Goal: Communication & Community: Answer question/provide support

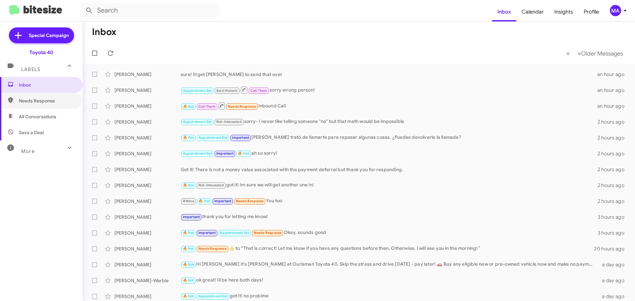
drag, startPoint x: 62, startPoint y: 97, endPoint x: 62, endPoint y: 111, distance: 14.2
click at [62, 98] on span "Needs Response" at bounding box center [41, 101] width 83 height 16
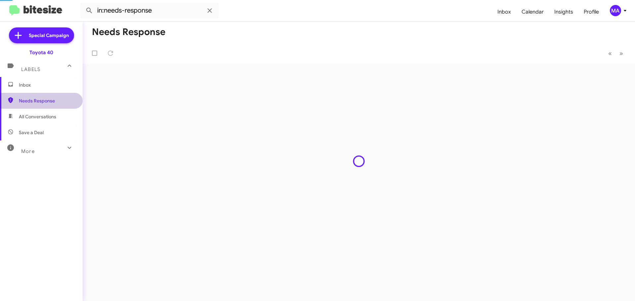
click at [61, 117] on span "All Conversations" at bounding box center [41, 117] width 83 height 16
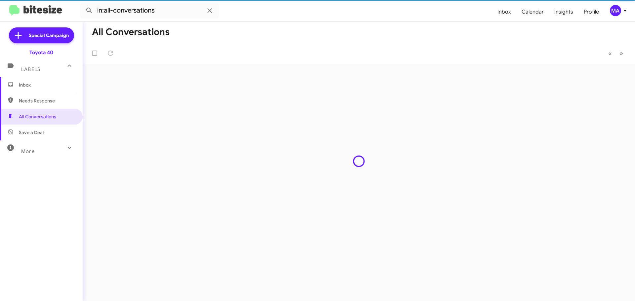
click at [60, 130] on span "Save a Deal" at bounding box center [41, 133] width 83 height 16
type input "in:not-interested"
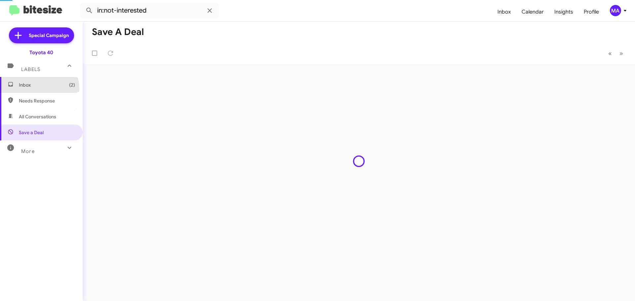
click at [36, 89] on span "Inbox (2)" at bounding box center [41, 85] width 83 height 16
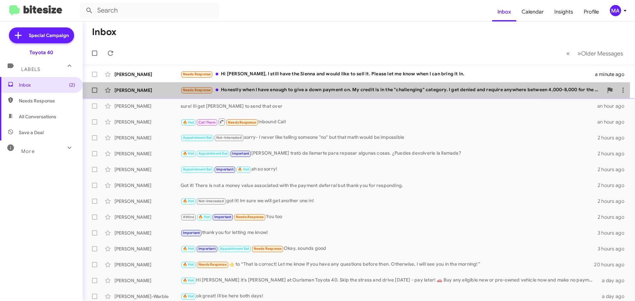
click at [292, 89] on div "Needs Response Honestly when I have enough to give a down payment on. My credit…" at bounding box center [392, 90] width 423 height 8
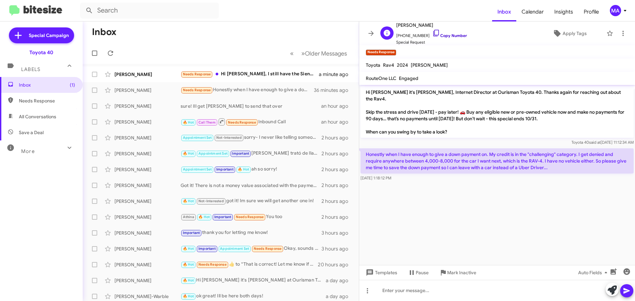
click at [432, 32] on icon at bounding box center [436, 33] width 8 height 8
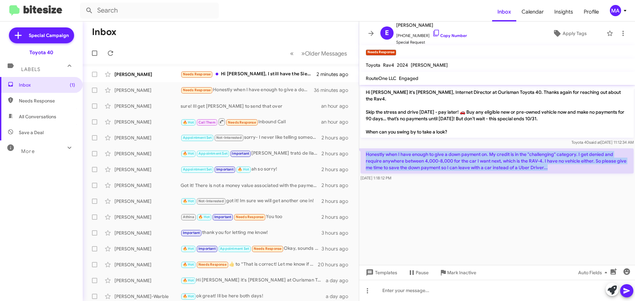
drag, startPoint x: 550, startPoint y: 163, endPoint x: 366, endPoint y: 145, distance: 185.1
click at [366, 148] on p "Honestly when I have enough to give a down payment on. My credit is in the "cha…" at bounding box center [496, 160] width 273 height 25
copy p "Honestly when I have enough to give a down payment on. My credit is in the "cha…"
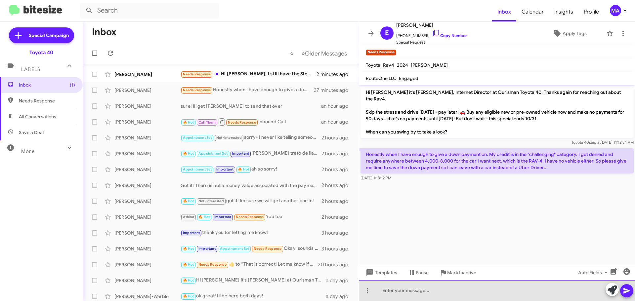
click at [405, 288] on div at bounding box center [497, 290] width 276 height 21
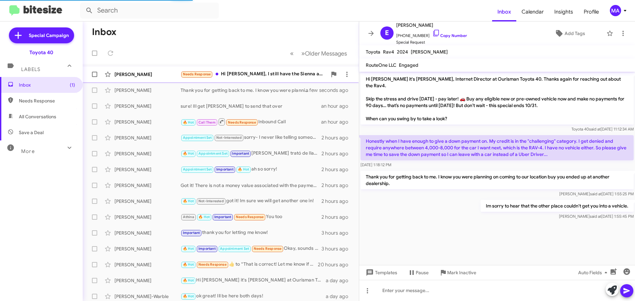
click at [259, 77] on div "Needs Response Hi [PERSON_NAME], I still have the Sienna and would like to sell…" at bounding box center [254, 74] width 147 height 8
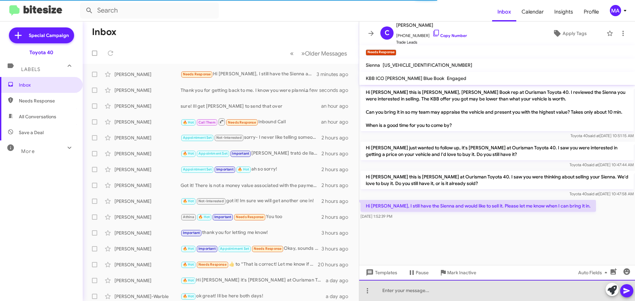
click at [421, 288] on div at bounding box center [497, 290] width 276 height 21
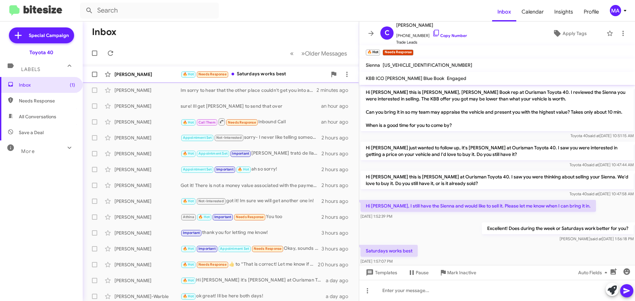
click at [246, 76] on div "🔥 Hot Needs Response Saturdays works best" at bounding box center [254, 74] width 147 height 8
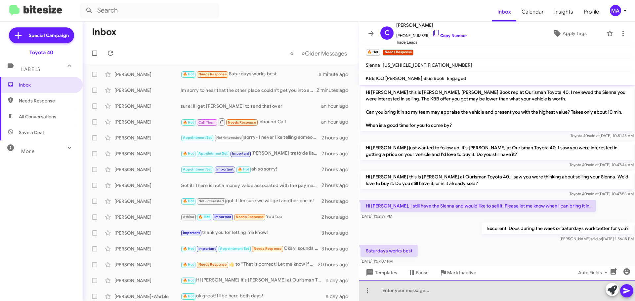
click at [411, 291] on div at bounding box center [497, 290] width 276 height 21
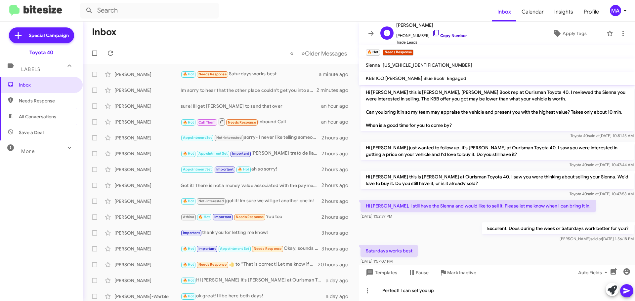
click at [432, 31] on icon at bounding box center [436, 33] width 8 height 8
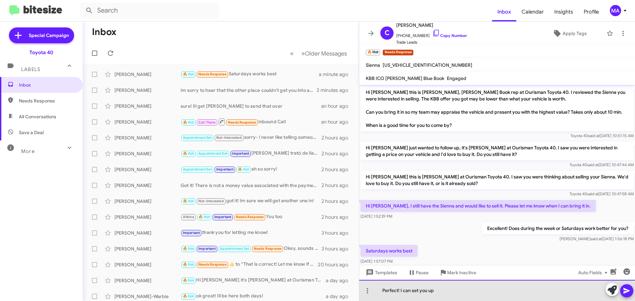
click at [445, 291] on div "Perfect! I can set you up" at bounding box center [497, 290] width 276 height 21
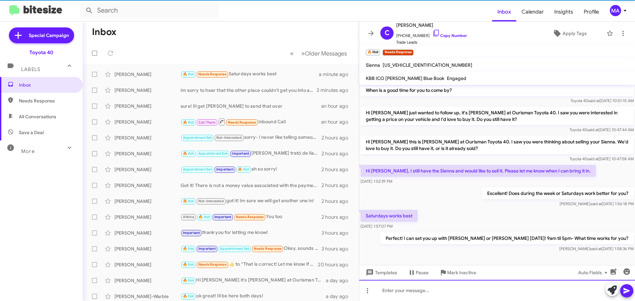
scroll to position [42, 0]
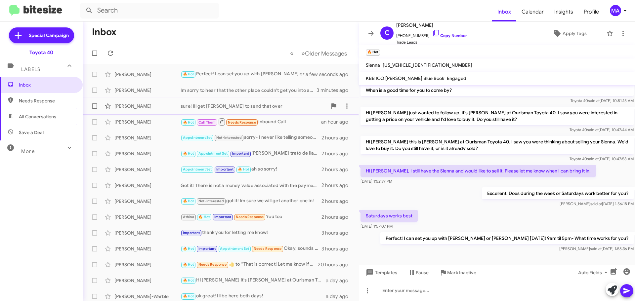
click at [260, 107] on div "sure! Ill get [PERSON_NAME] to send that over" at bounding box center [254, 106] width 147 height 7
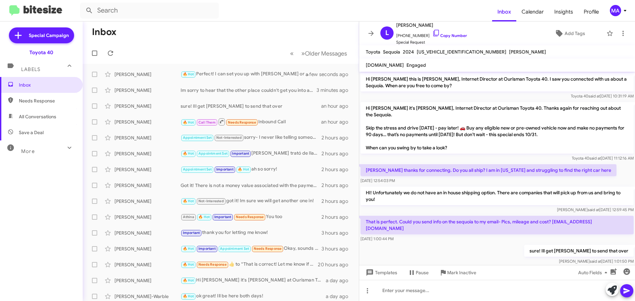
click at [65, 108] on span "Needs Response" at bounding box center [41, 101] width 83 height 16
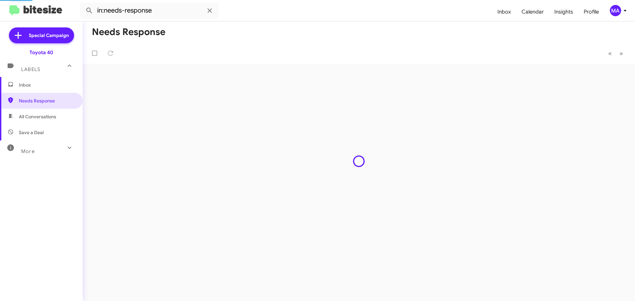
click at [53, 131] on span "Save a Deal" at bounding box center [41, 133] width 83 height 16
type input "in:not-interested"
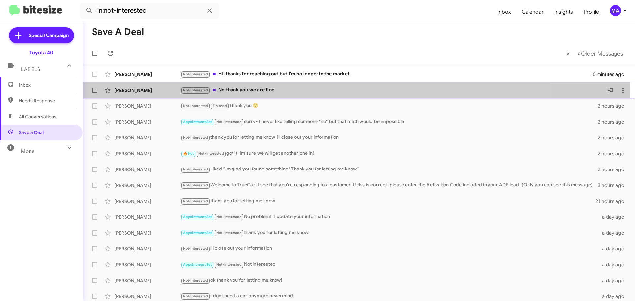
click at [297, 89] on div "Not-Interested No thank you we are fine" at bounding box center [392, 90] width 423 height 8
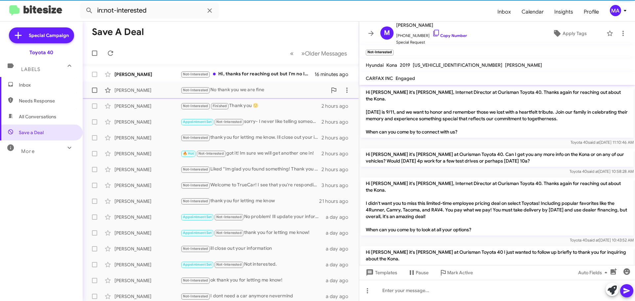
scroll to position [124, 0]
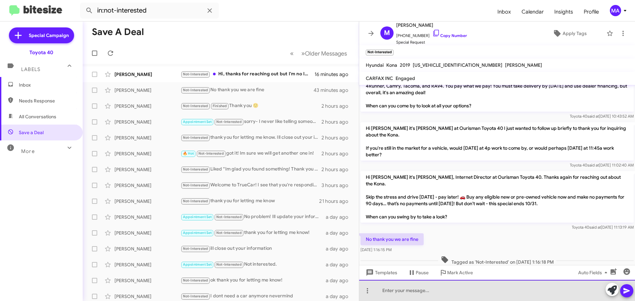
click at [412, 289] on div at bounding box center [497, 290] width 276 height 21
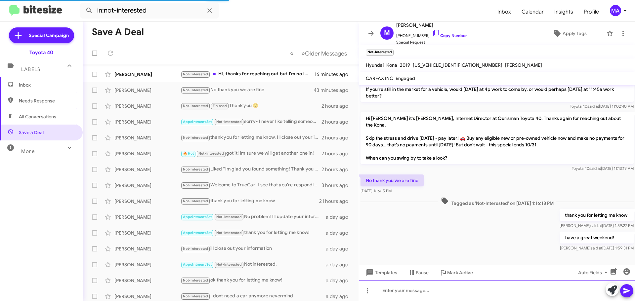
scroll to position [186, 0]
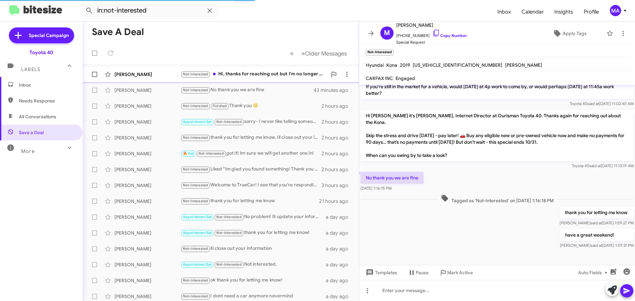
click at [269, 73] on div "Not-Interested Hi, thanks for reaching out but I'm no longer in the market" at bounding box center [254, 74] width 147 height 8
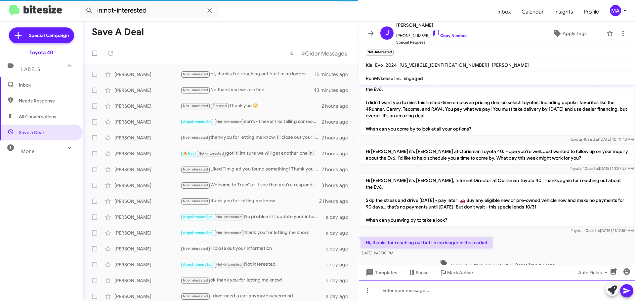
click at [420, 293] on div at bounding box center [497, 290] width 276 height 21
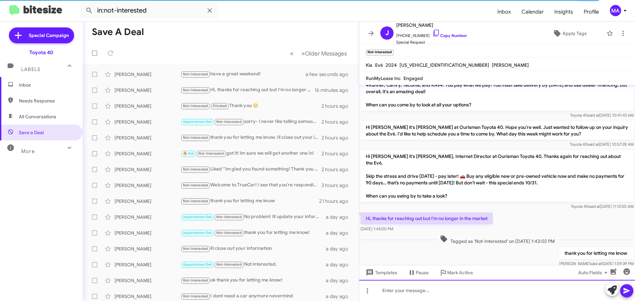
scroll to position [58, 0]
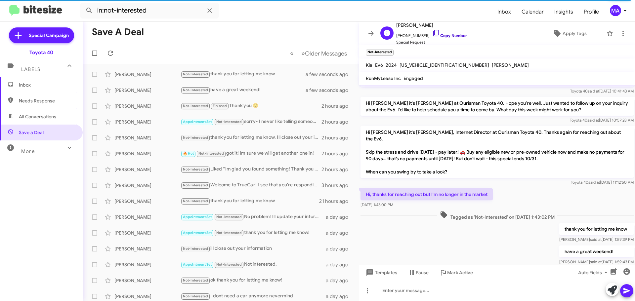
drag, startPoint x: 430, startPoint y: 32, endPoint x: 427, endPoint y: 36, distance: 5.4
click at [432, 32] on icon at bounding box center [436, 33] width 8 height 8
drag, startPoint x: 410, startPoint y: 190, endPoint x: 366, endPoint y: 181, distance: 44.5
click at [366, 189] on div "Hi, thanks for reaching out but I'm no longer in the market [DATE] 1:43:00 PM" at bounding box center [426, 199] width 132 height 20
copy div "Hi, thanks for reaching out but I'm no longer in the market [DATE] 1:43:00 PM"
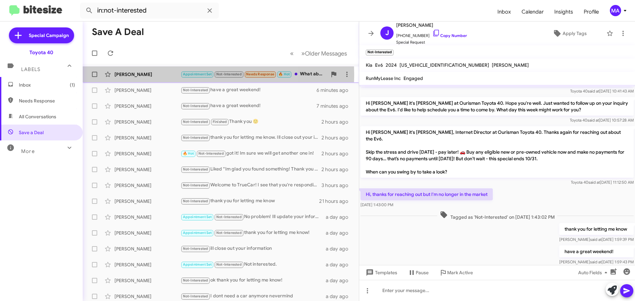
click at [158, 75] on div "[PERSON_NAME]" at bounding box center [147, 74] width 66 height 7
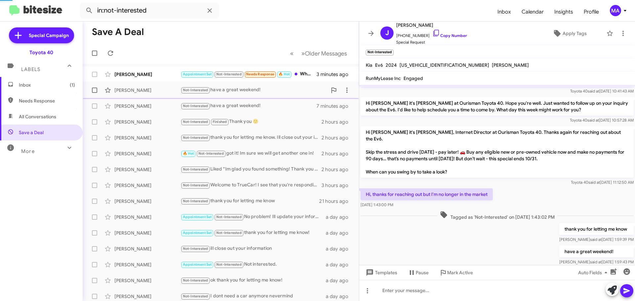
scroll to position [162, 0]
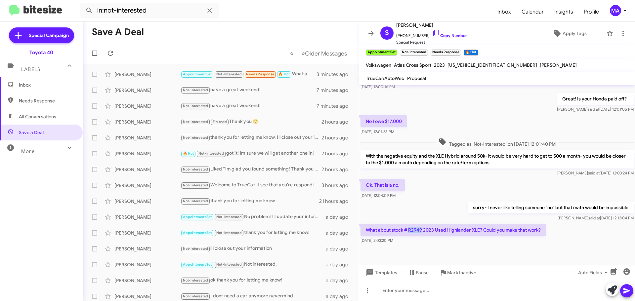
drag, startPoint x: 422, startPoint y: 233, endPoint x: 410, endPoint y: 232, distance: 12.6
click at [410, 232] on p "What about stock # R2949 2023 Used Highlander XLE? Could you make that work?" at bounding box center [453, 230] width 186 height 12
copy p "R2949"
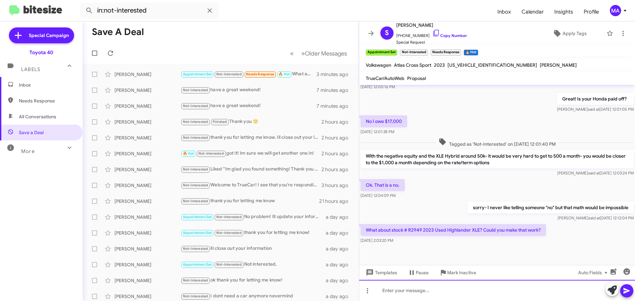
click at [430, 294] on div at bounding box center [497, 290] width 276 height 21
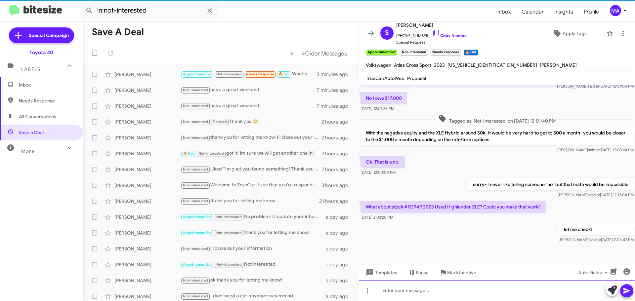
scroll to position [186, 0]
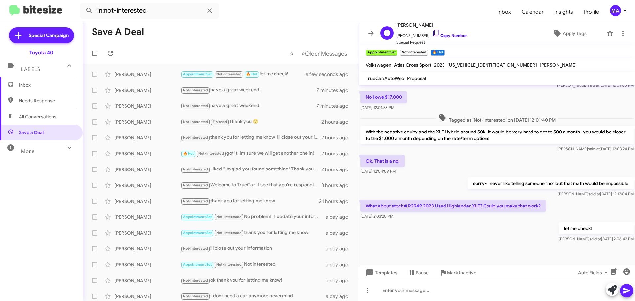
click at [432, 31] on icon at bounding box center [436, 33] width 8 height 8
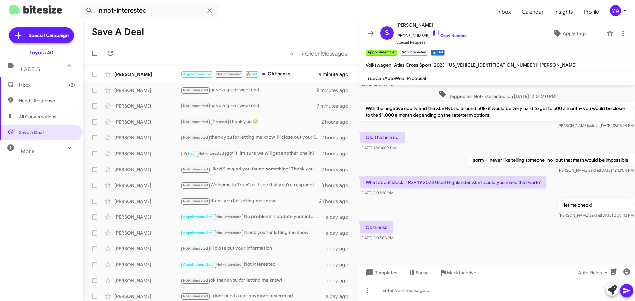
scroll to position [210, 0]
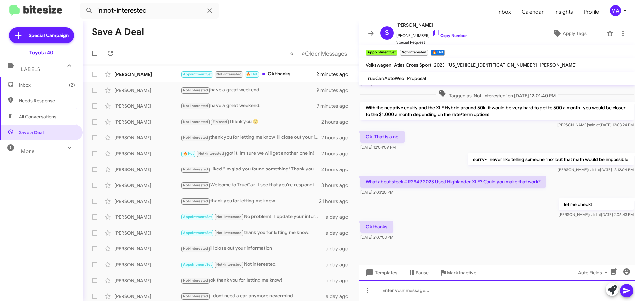
click at [404, 292] on div at bounding box center [497, 290] width 276 height 21
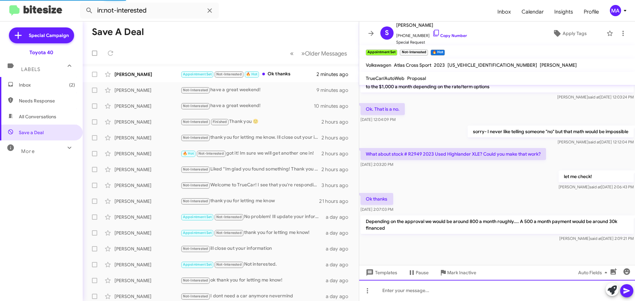
scroll to position [241, 0]
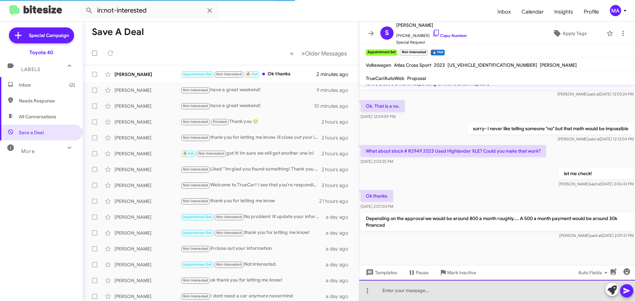
click at [419, 289] on div at bounding box center [497, 290] width 276 height 21
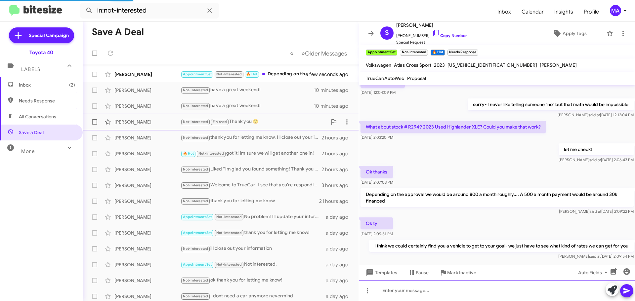
scroll to position [0, 0]
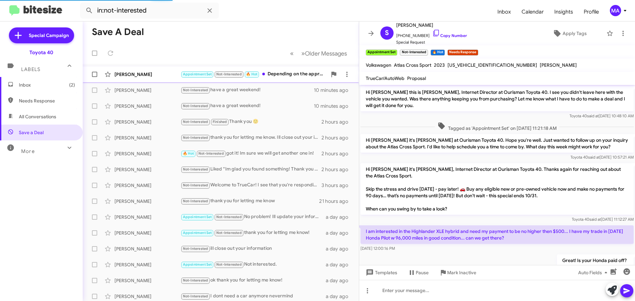
click at [121, 75] on div "[PERSON_NAME]" at bounding box center [147, 74] width 66 height 7
click at [48, 100] on span "Needs Response" at bounding box center [47, 101] width 56 height 7
type input "in:needs-response"
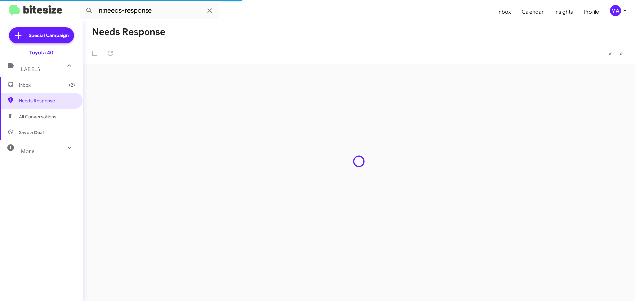
click at [38, 82] on span "Inbox (2)" at bounding box center [47, 85] width 56 height 7
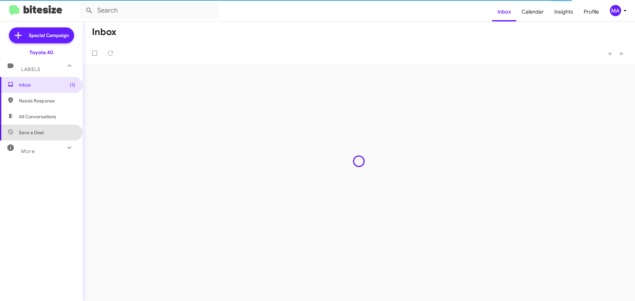
click at [53, 136] on span "Save a Deal" at bounding box center [41, 133] width 83 height 16
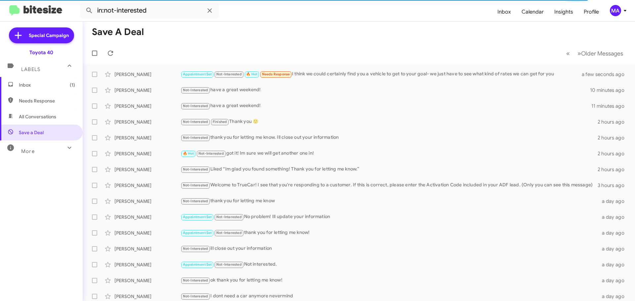
click at [50, 116] on span "All Conversations" at bounding box center [37, 116] width 37 height 7
type input "in:all-conversations"
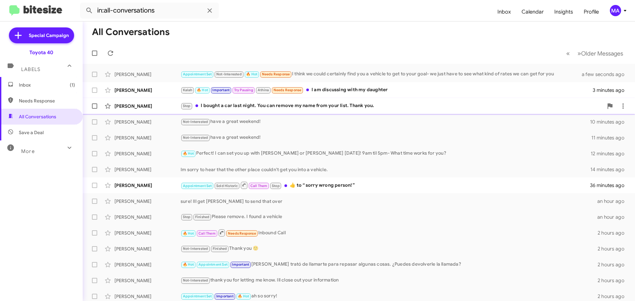
click at [258, 107] on div "Stop I bought a car last night. You can remove my name from your list. Thank yo…" at bounding box center [392, 106] width 423 height 8
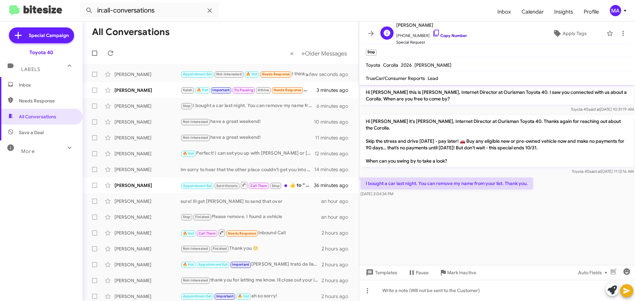
click at [432, 33] on icon at bounding box center [436, 33] width 8 height 8
drag, startPoint x: 410, startPoint y: 188, endPoint x: 364, endPoint y: 181, distance: 46.6
click at [364, 181] on div "I bought a car last night. You can remove my name from your list. Thank you. [D…" at bounding box center [446, 188] width 173 height 20
copy div "I bought a car last night. You can remove my name from your list. Thank you. [D…"
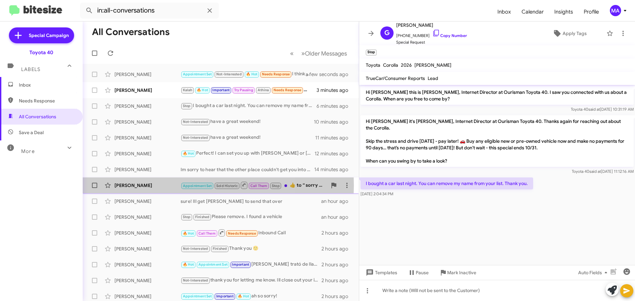
click at [156, 186] on div "[PERSON_NAME]" at bounding box center [147, 185] width 66 height 7
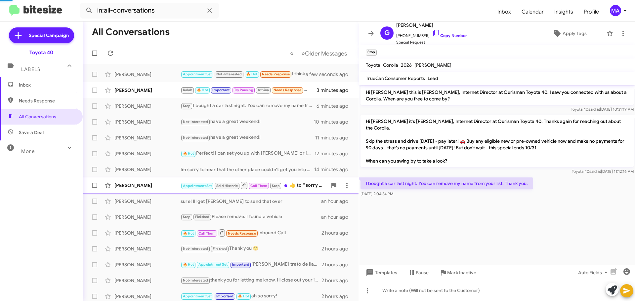
scroll to position [385, 0]
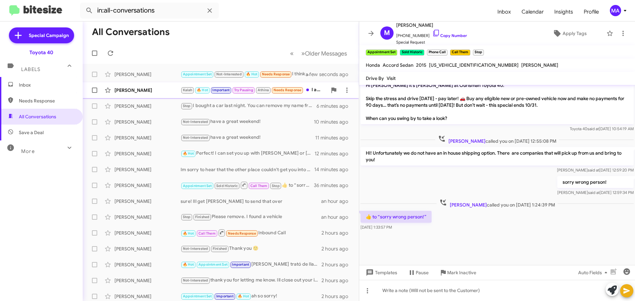
click at [166, 90] on div "[PERSON_NAME]" at bounding box center [147, 90] width 66 height 7
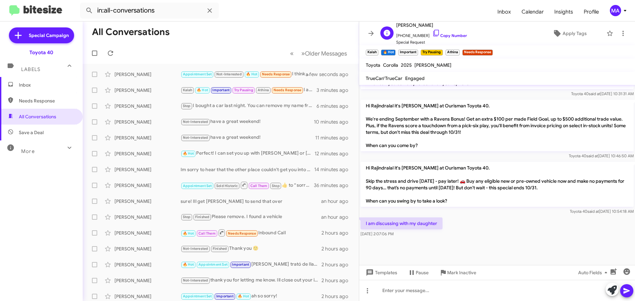
drag, startPoint x: 429, startPoint y: 34, endPoint x: 395, endPoint y: 28, distance: 35.2
click at [432, 34] on icon at bounding box center [436, 33] width 8 height 8
drag, startPoint x: 445, startPoint y: 217, endPoint x: 365, endPoint y: 214, distance: 79.1
click at [365, 216] on div "I am discussing with my daughter [DATE] 2:07:06 PM" at bounding box center [497, 227] width 276 height 22
copy p "I am discussing with my daughter"
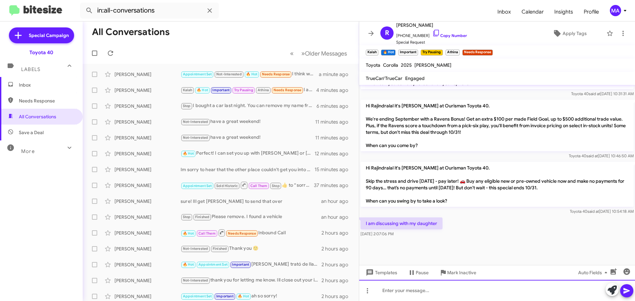
click at [384, 296] on div at bounding box center [497, 290] width 276 height 21
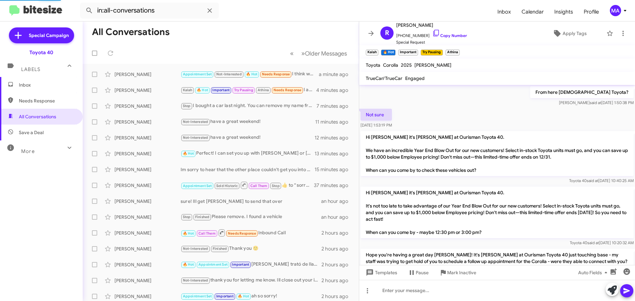
click at [38, 97] on span "Needs Response" at bounding box center [41, 101] width 83 height 16
type input "in:needs-response"
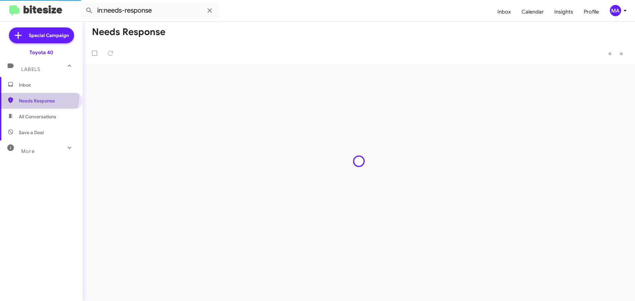
click at [32, 86] on span "Inbox" at bounding box center [47, 85] width 56 height 7
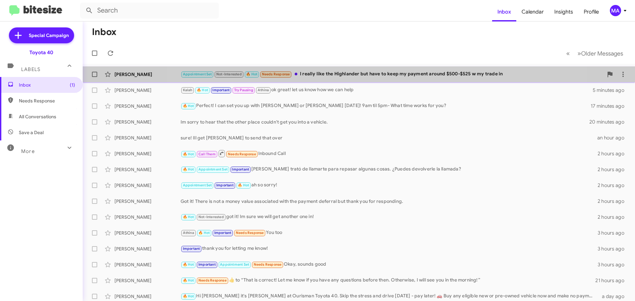
click at [366, 72] on div "Appointment Set Not-Interested 🔥 Hot Needs Response I really like the Highlande…" at bounding box center [392, 74] width 423 height 8
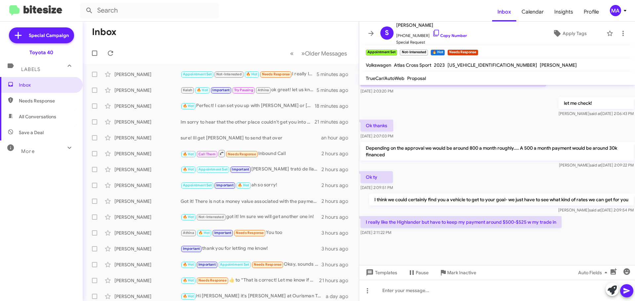
scroll to position [313, 0]
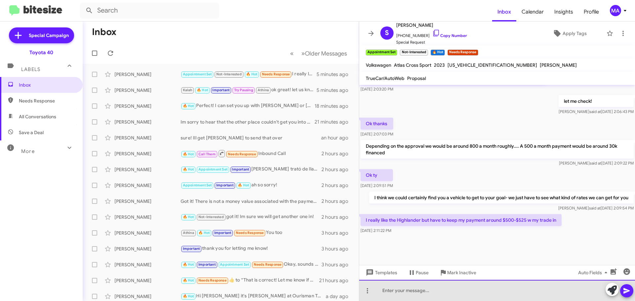
click at [410, 288] on div at bounding box center [497, 290] width 276 height 21
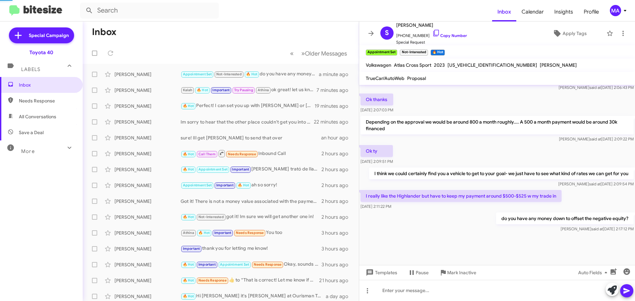
scroll to position [0, 0]
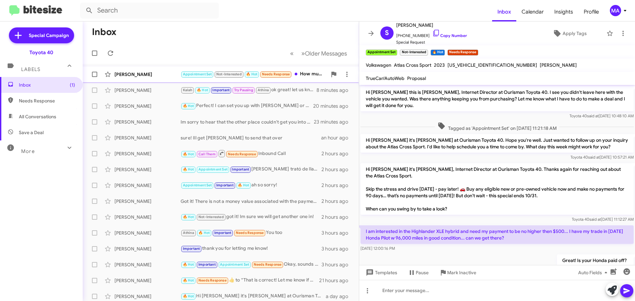
click at [153, 80] on div "[PERSON_NAME] Appointment Set Not-Interested 🔥 Hot Needs Response How much are …" at bounding box center [221, 74] width 266 height 13
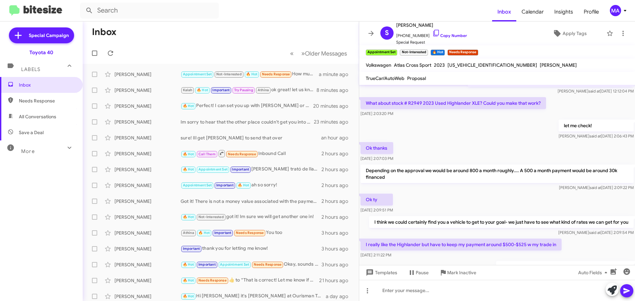
scroll to position [361, 0]
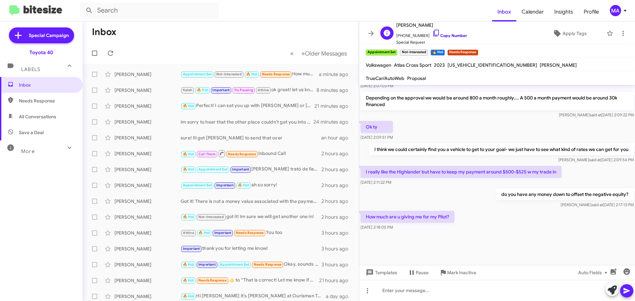
click at [432, 32] on icon at bounding box center [436, 33] width 8 height 8
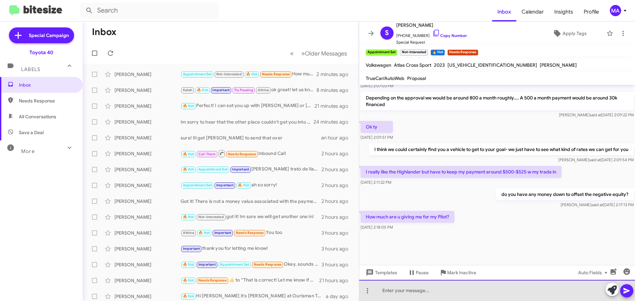
click at [420, 294] on div at bounding box center [497, 290] width 276 height 21
click at [419, 290] on div at bounding box center [497, 290] width 276 height 21
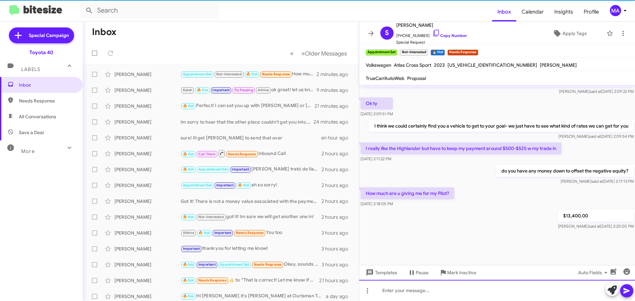
scroll to position [386, 0]
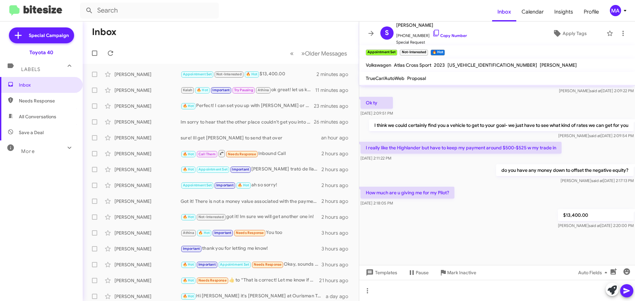
click at [65, 105] on span "Needs Response" at bounding box center [41, 101] width 83 height 16
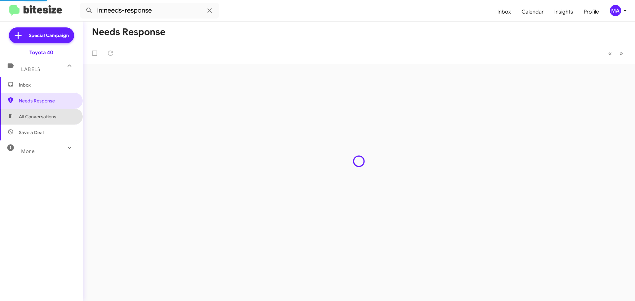
click at [62, 116] on span "All Conversations" at bounding box center [41, 117] width 83 height 16
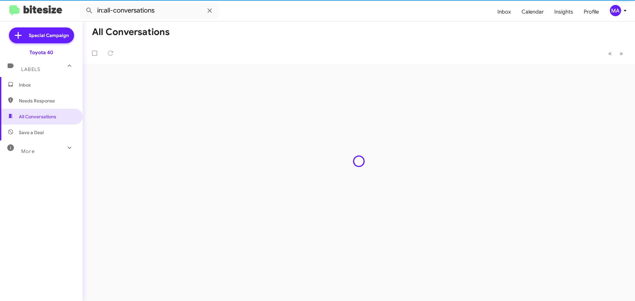
click at [58, 129] on span "Save a Deal" at bounding box center [41, 133] width 83 height 16
type input "in:not-interested"
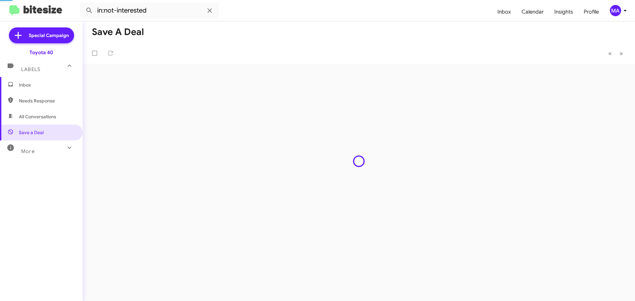
click at [35, 86] on span "Inbox" at bounding box center [47, 85] width 56 height 7
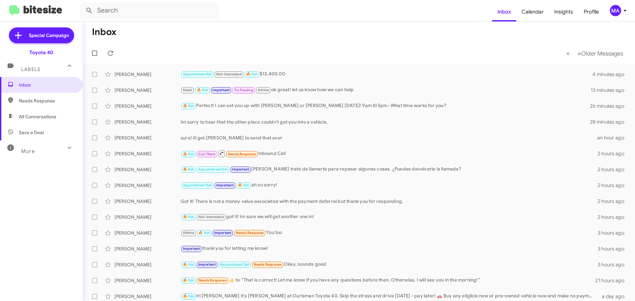
click at [53, 107] on span "Needs Response" at bounding box center [41, 101] width 83 height 16
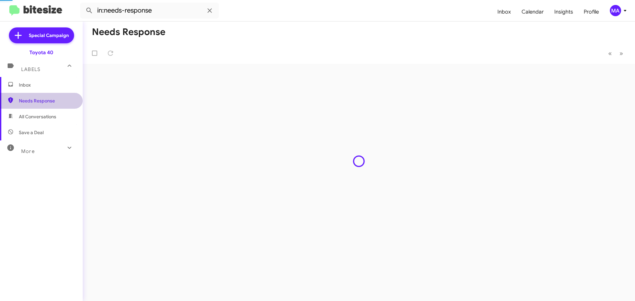
click at [53, 121] on span "All Conversations" at bounding box center [41, 117] width 83 height 16
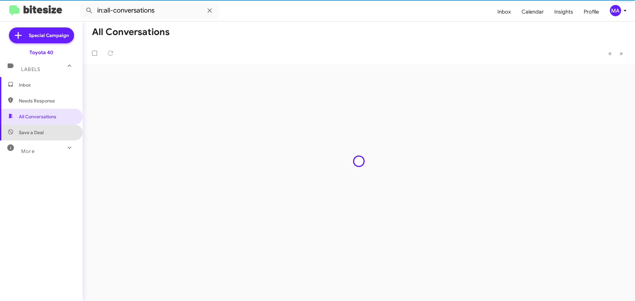
click at [52, 130] on span "Save a Deal" at bounding box center [41, 133] width 83 height 16
type input "in:not-interested"
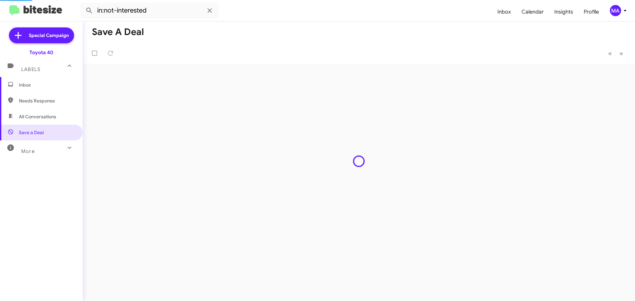
click at [35, 83] on span "Inbox" at bounding box center [47, 85] width 56 height 7
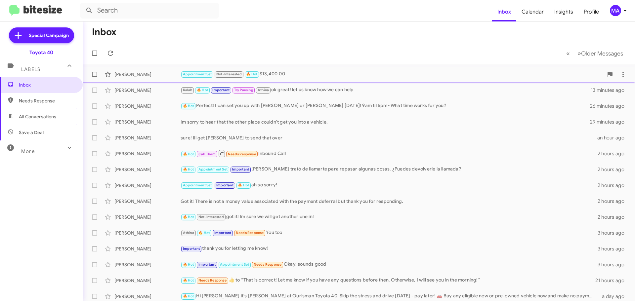
click at [291, 78] on div "Appointment Set Not-Interested 🔥 Hot $13,400.00" at bounding box center [392, 74] width 423 height 8
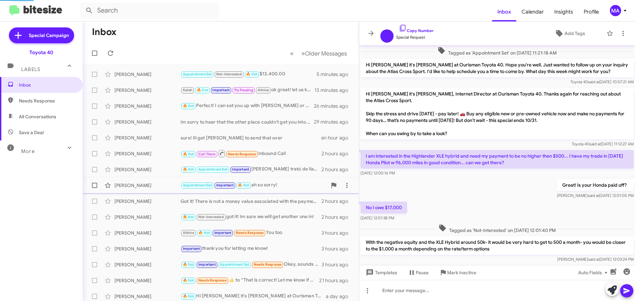
scroll to position [309, 0]
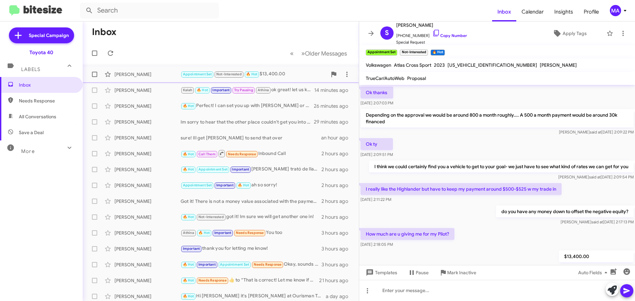
click at [144, 74] on div "[PERSON_NAME]" at bounding box center [147, 74] width 66 height 7
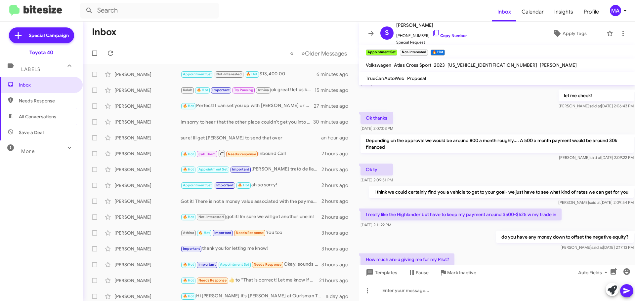
scroll to position [183, 0]
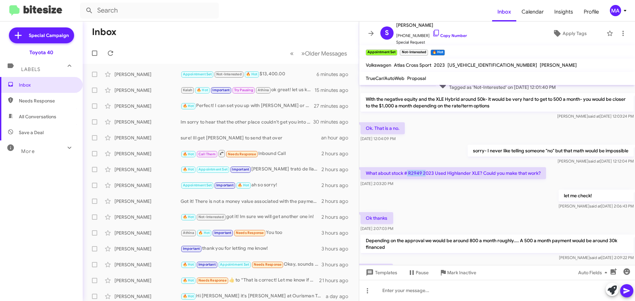
drag, startPoint x: 407, startPoint y: 173, endPoint x: 427, endPoint y: 174, distance: 19.9
click at [427, 174] on p "What about stock # R2949 2023 Used Highlander XLE? Could you make that work?" at bounding box center [453, 173] width 186 height 12
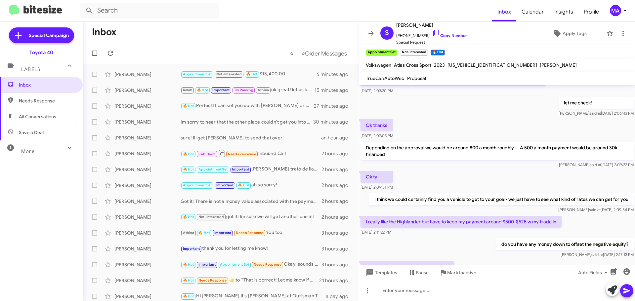
scroll to position [348, 0]
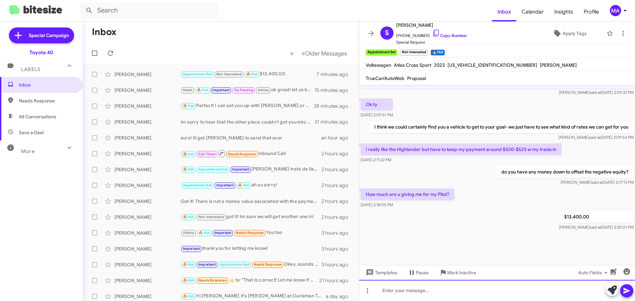
click at [413, 294] on div at bounding box center [497, 290] width 276 height 21
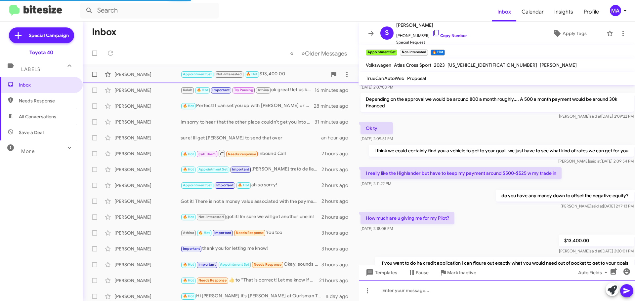
scroll to position [0, 0]
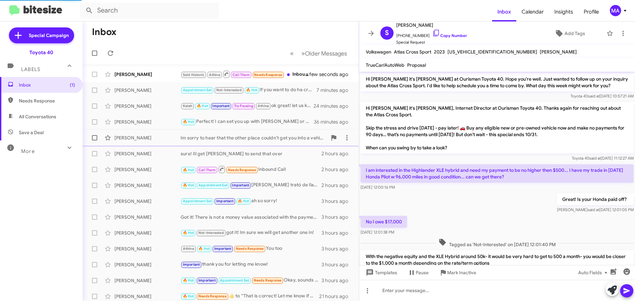
scroll to position [345, 0]
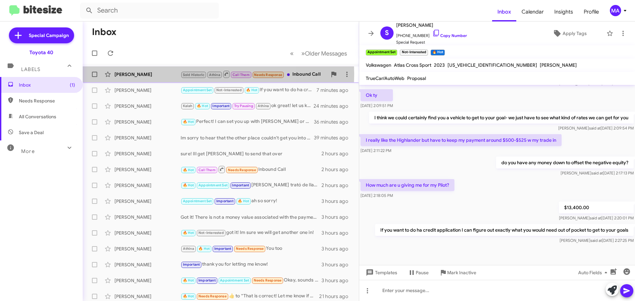
click at [157, 74] on div "[PERSON_NAME]" at bounding box center [147, 74] width 66 height 7
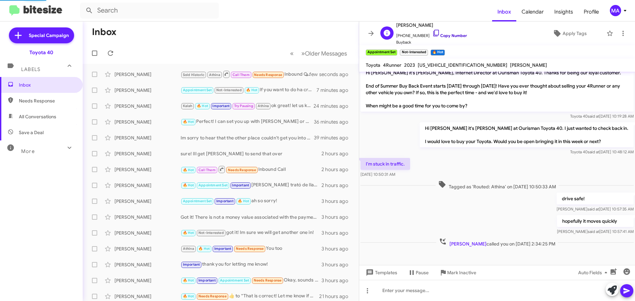
scroll to position [83, 0]
click at [432, 31] on icon at bounding box center [436, 33] width 8 height 8
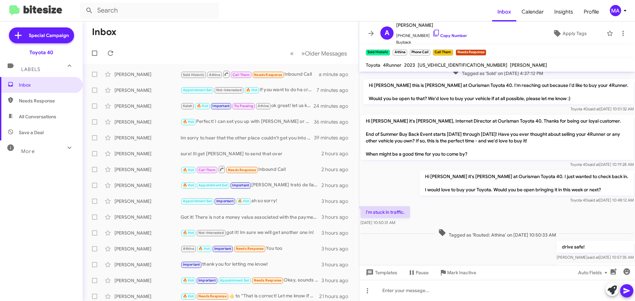
scroll to position [17, 0]
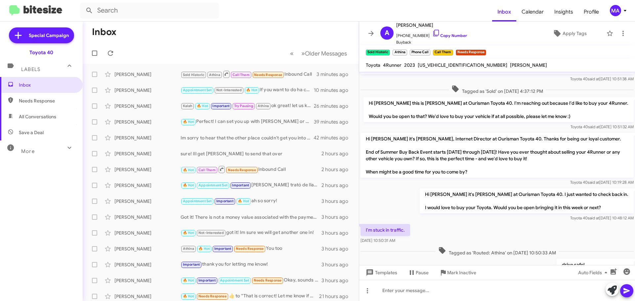
click at [38, 102] on span "Needs Response" at bounding box center [47, 101] width 56 height 7
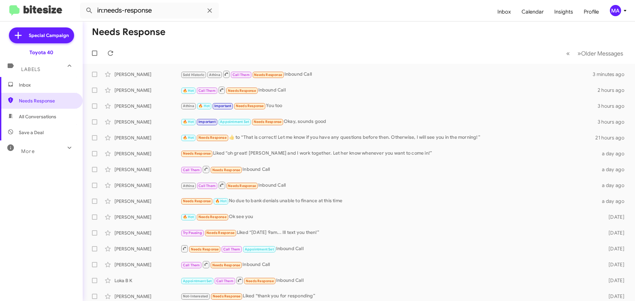
click at [46, 114] on span "All Conversations" at bounding box center [37, 116] width 37 height 7
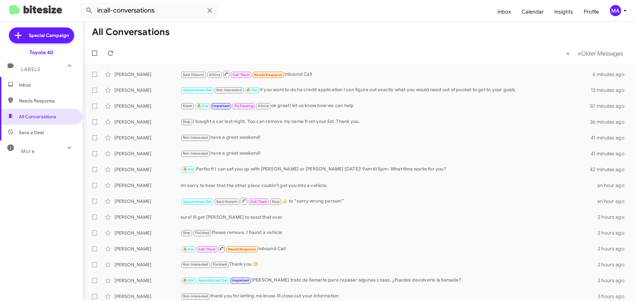
click at [51, 102] on span "Needs Response" at bounding box center [47, 101] width 56 height 7
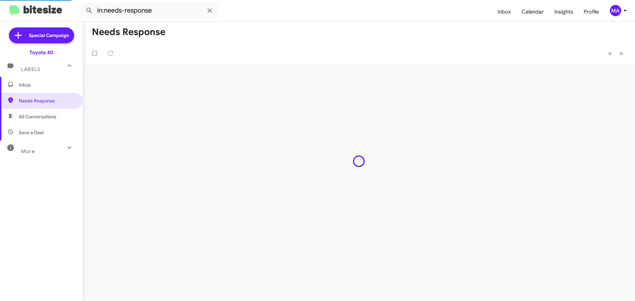
click at [51, 130] on span "Save a Deal" at bounding box center [41, 133] width 83 height 16
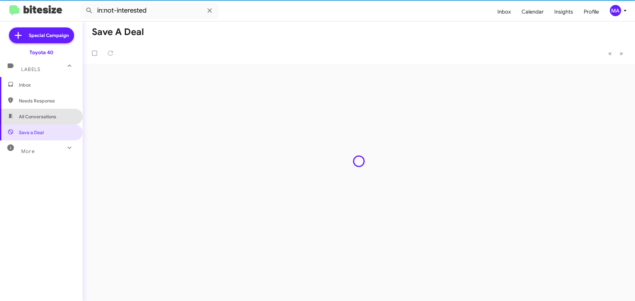
drag, startPoint x: 46, startPoint y: 117, endPoint x: 40, endPoint y: 100, distance: 17.8
click at [46, 117] on span "All Conversations" at bounding box center [37, 116] width 37 height 7
type input "in:all-conversations"
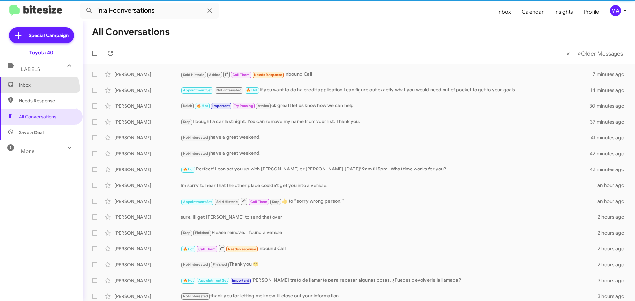
click at [37, 90] on span "Inbox" at bounding box center [41, 85] width 83 height 16
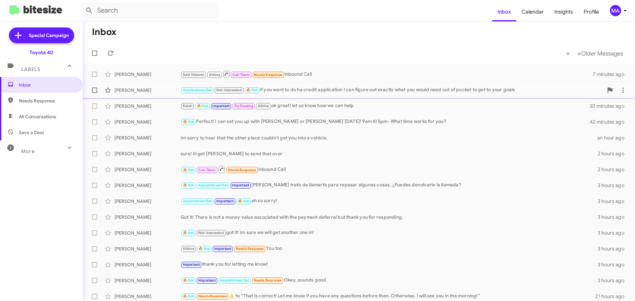
click at [322, 91] on div "Appointment Set Not-Interested 🔥 Hot If you want to do ha credit application I …" at bounding box center [392, 90] width 423 height 8
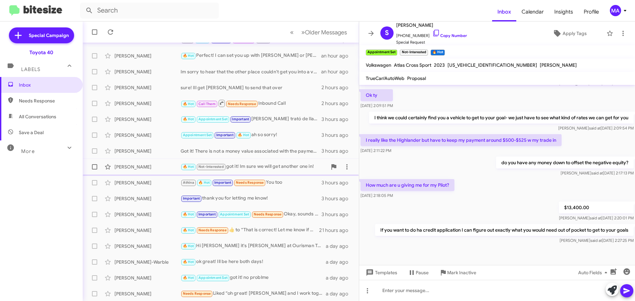
scroll to position [83, 0]
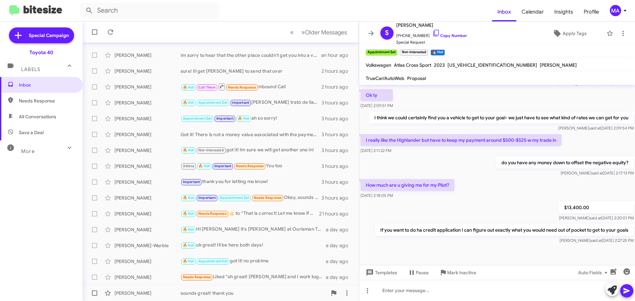
click at [147, 293] on div "[PERSON_NAME]" at bounding box center [147, 293] width 66 height 7
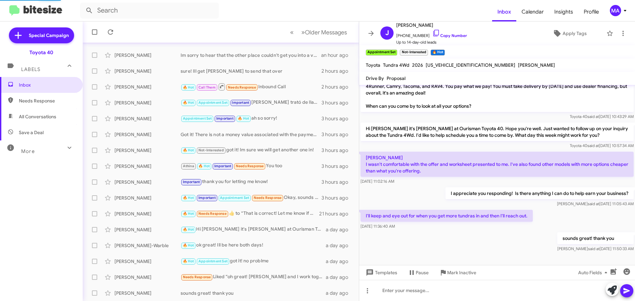
scroll to position [55, 0]
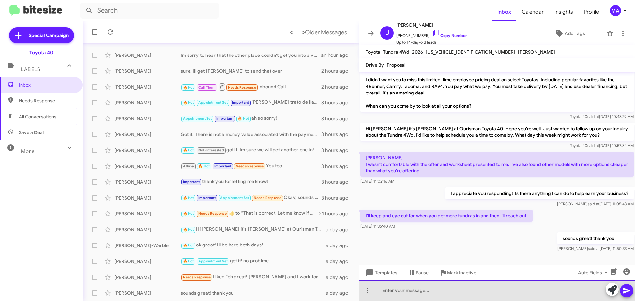
click at [393, 291] on div at bounding box center [497, 290] width 276 height 21
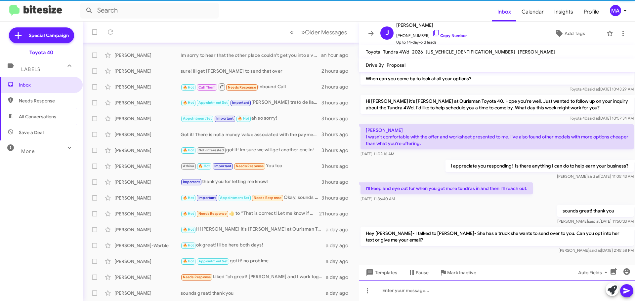
scroll to position [86, 0]
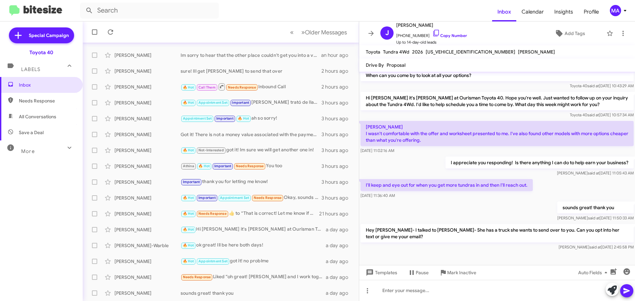
click at [35, 99] on span "Needs Response" at bounding box center [47, 101] width 56 height 7
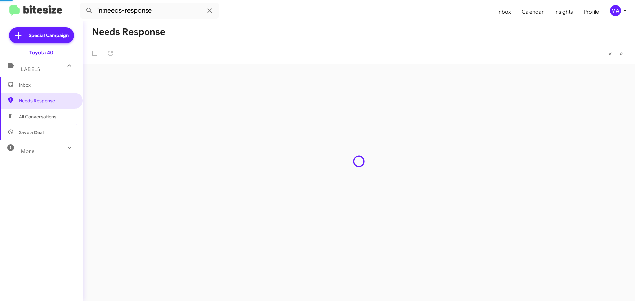
click at [40, 114] on span "All Conversations" at bounding box center [37, 116] width 37 height 7
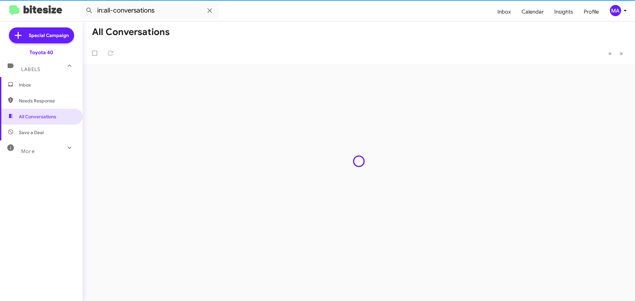
drag, startPoint x: 42, startPoint y: 129, endPoint x: 44, endPoint y: 137, distance: 8.4
click at [43, 130] on span "Save a Deal" at bounding box center [41, 133] width 83 height 16
type input "in:not-interested"
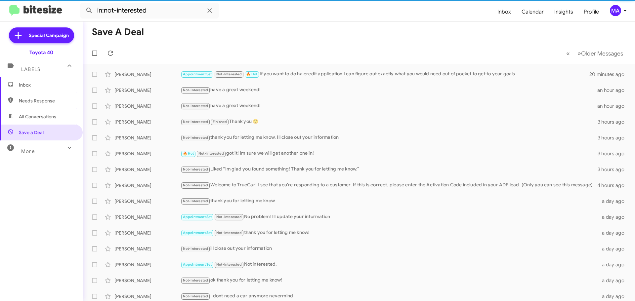
click at [32, 91] on span "Inbox" at bounding box center [41, 85] width 83 height 16
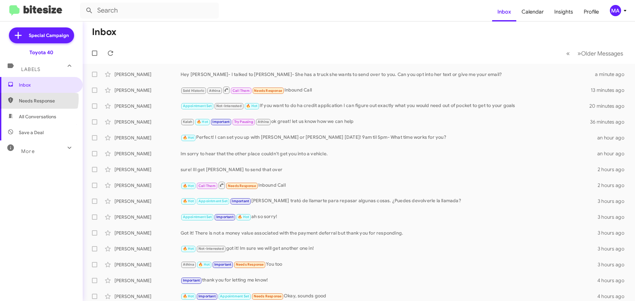
click at [32, 99] on span "Needs Response" at bounding box center [47, 101] width 56 height 7
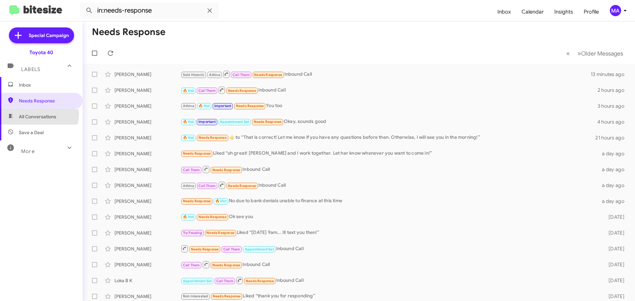
click at [36, 114] on span "All Conversations" at bounding box center [37, 116] width 37 height 7
type input "in:all-conversations"
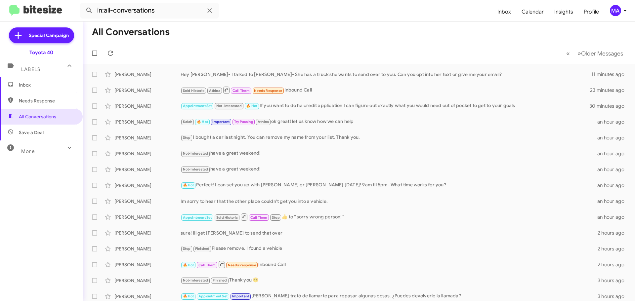
click at [37, 99] on span "Needs Response" at bounding box center [47, 101] width 56 height 7
type input "in:needs-response"
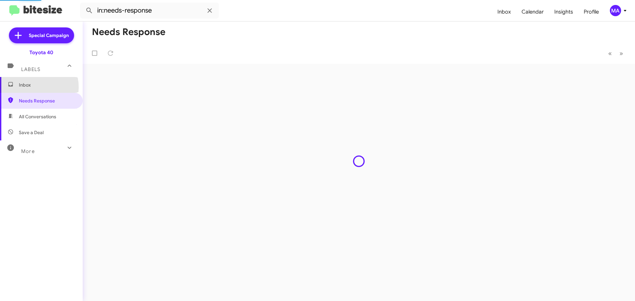
click at [32, 87] on span "Inbox" at bounding box center [47, 85] width 56 height 7
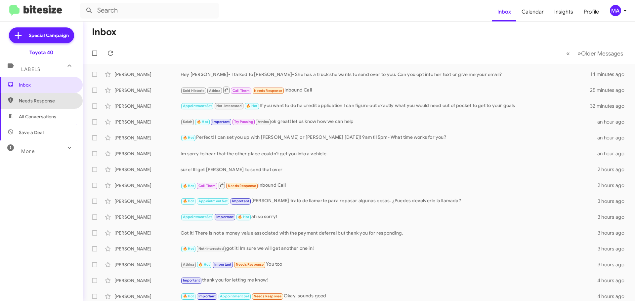
click at [41, 102] on span "Needs Response" at bounding box center [47, 101] width 56 height 7
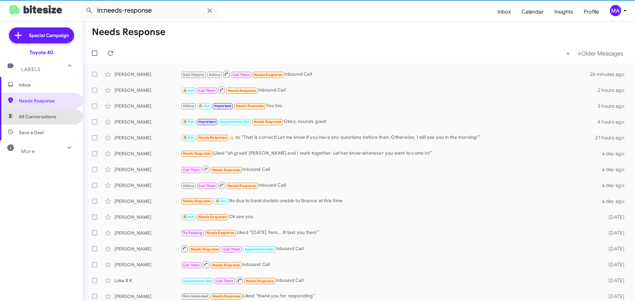
click at [43, 114] on span "All Conversations" at bounding box center [37, 116] width 37 height 7
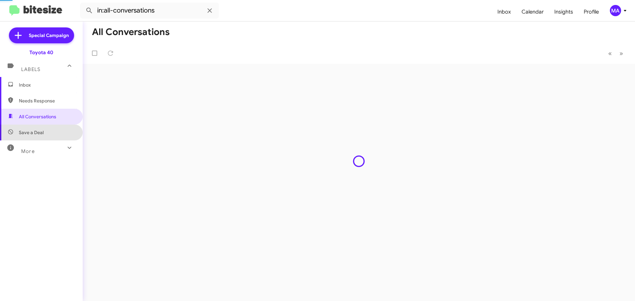
click at [47, 132] on span "Save a Deal" at bounding box center [41, 133] width 83 height 16
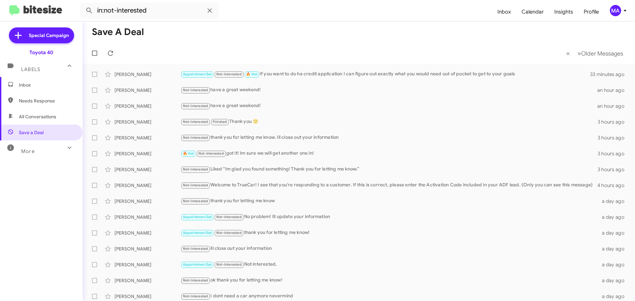
click at [45, 118] on span "All Conversations" at bounding box center [37, 116] width 37 height 7
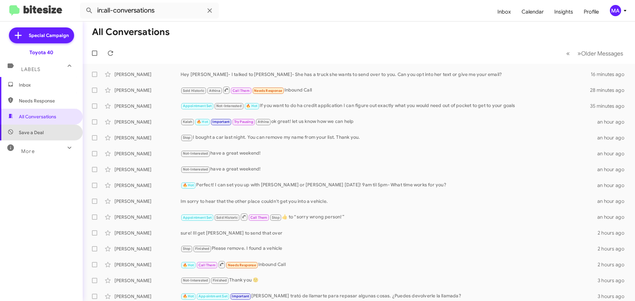
click at [58, 125] on span "Save a Deal" at bounding box center [41, 133] width 83 height 16
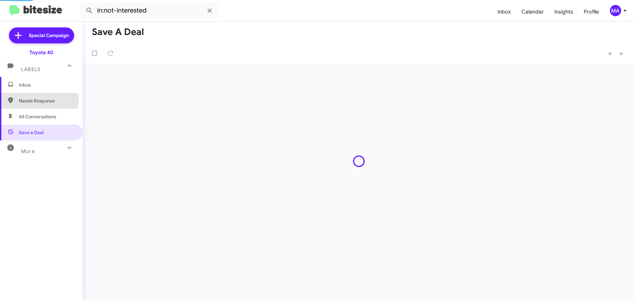
click at [36, 99] on span "Needs Response" at bounding box center [47, 101] width 56 height 7
type input "in:needs-response"
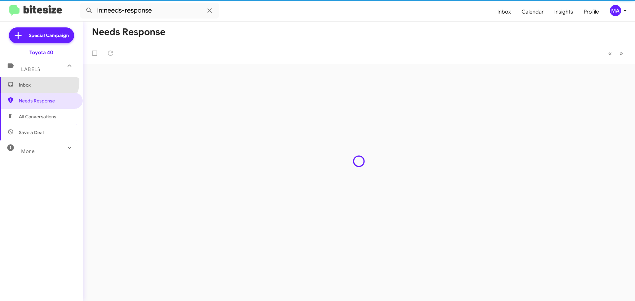
click at [29, 80] on span "Inbox" at bounding box center [41, 85] width 83 height 16
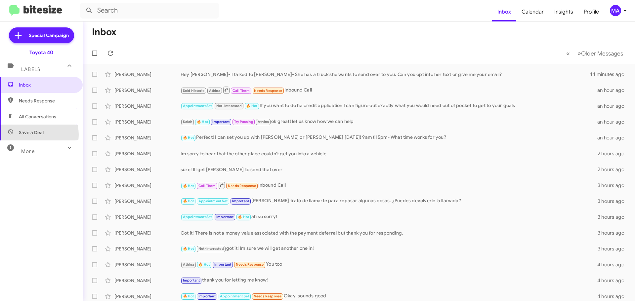
click at [31, 135] on span "Save a Deal" at bounding box center [31, 132] width 25 height 7
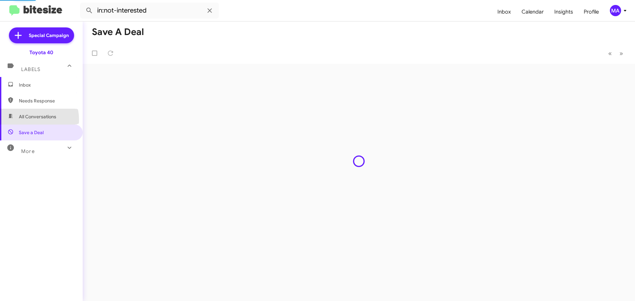
click at [31, 120] on span "All Conversations" at bounding box center [37, 116] width 37 height 7
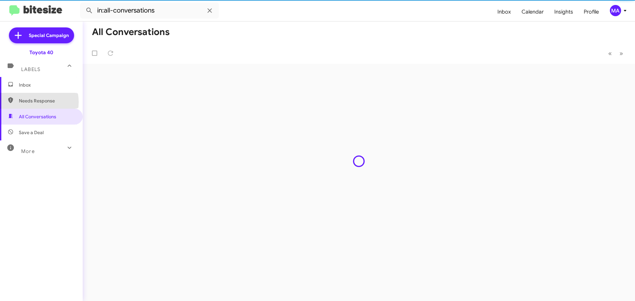
click at [32, 102] on span "Needs Response" at bounding box center [47, 101] width 56 height 7
type input "in:needs-response"
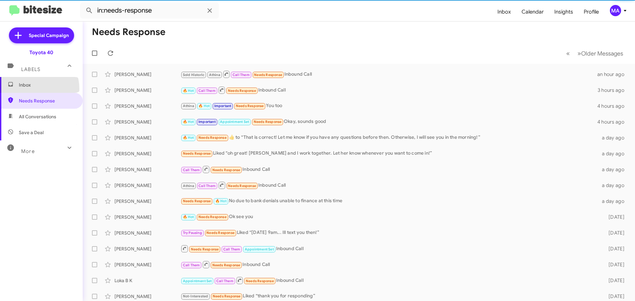
click at [32, 89] on span "Inbox" at bounding box center [41, 85] width 83 height 16
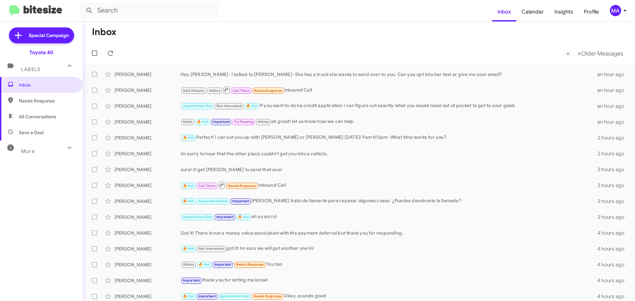
click at [28, 128] on span "Save a Deal" at bounding box center [41, 133] width 83 height 16
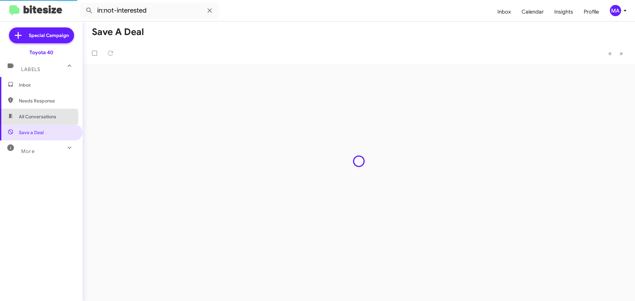
click at [28, 118] on span "All Conversations" at bounding box center [37, 116] width 37 height 7
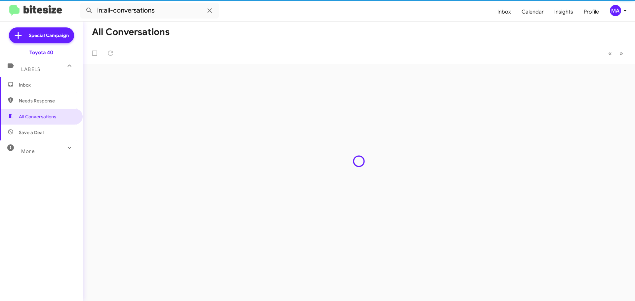
click at [28, 101] on span "Needs Response" at bounding box center [47, 101] width 56 height 7
type input "in:needs-response"
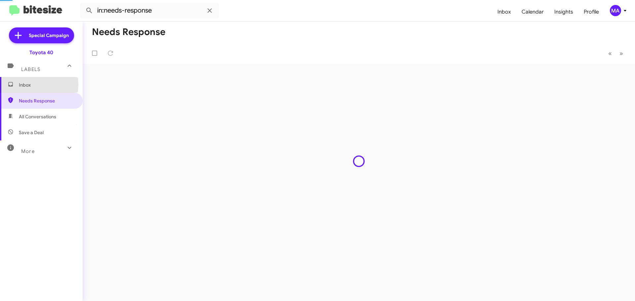
click at [25, 85] on span "Inbox" at bounding box center [47, 85] width 56 height 7
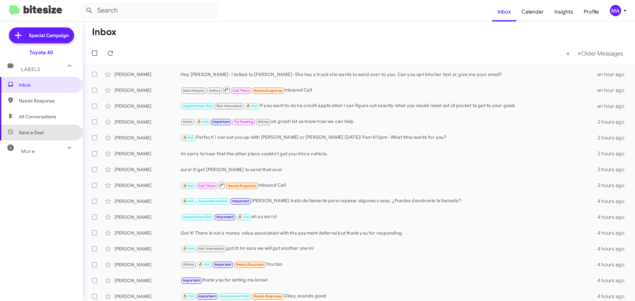
click at [45, 131] on span "Save a Deal" at bounding box center [41, 133] width 83 height 16
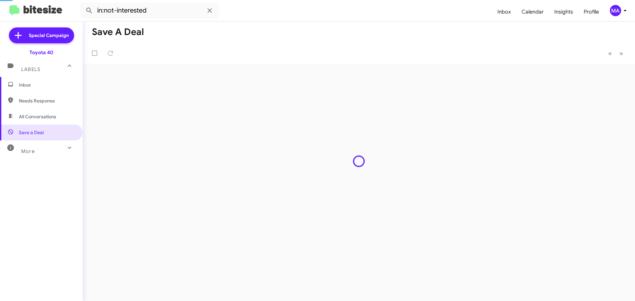
click at [41, 118] on span "All Conversations" at bounding box center [37, 116] width 37 height 7
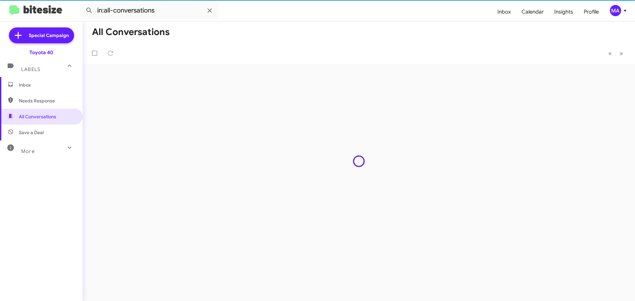
click at [38, 102] on span "Needs Response" at bounding box center [47, 101] width 56 height 7
type input "in:needs-response"
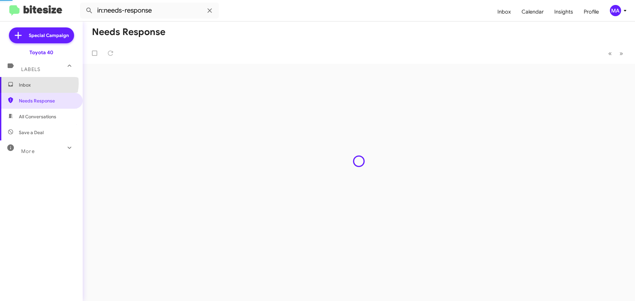
click at [37, 83] on span "Inbox" at bounding box center [47, 85] width 56 height 7
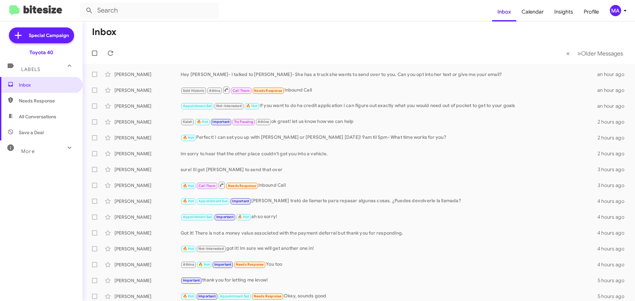
click at [39, 102] on span "Needs Response" at bounding box center [47, 101] width 56 height 7
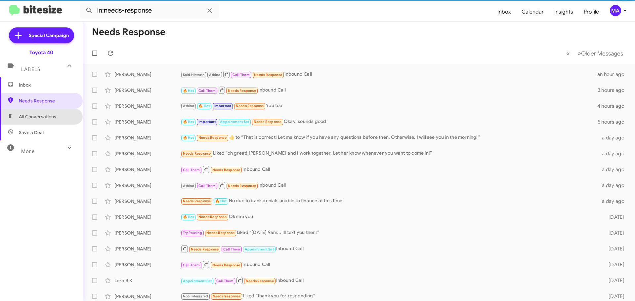
click at [42, 118] on span "All Conversations" at bounding box center [37, 116] width 37 height 7
type input "in:all-conversations"
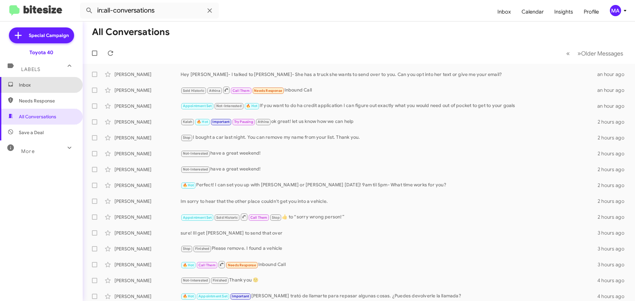
drag, startPoint x: 52, startPoint y: 84, endPoint x: 54, endPoint y: 87, distance: 3.9
click at [52, 84] on span "Inbox" at bounding box center [47, 85] width 56 height 7
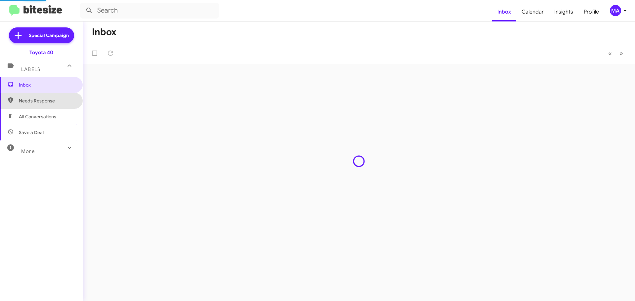
click at [56, 101] on span "Needs Response" at bounding box center [47, 101] width 56 height 7
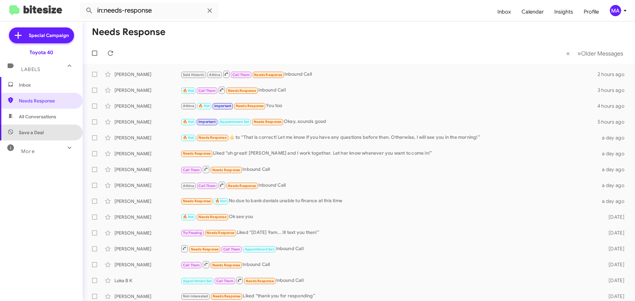
click at [50, 131] on span "Save a Deal" at bounding box center [41, 133] width 83 height 16
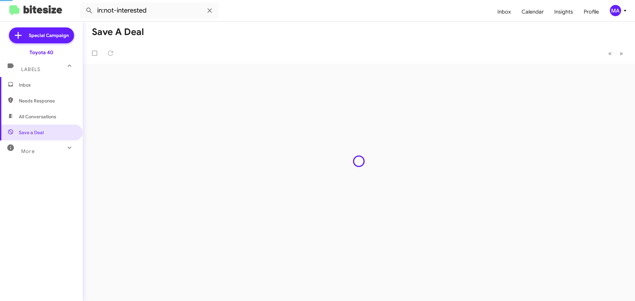
click at [50, 115] on span "All Conversations" at bounding box center [37, 116] width 37 height 7
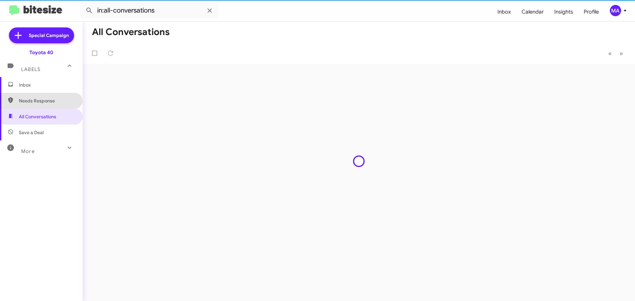
click at [44, 99] on span "Needs Response" at bounding box center [47, 101] width 56 height 7
type input "in:needs-response"
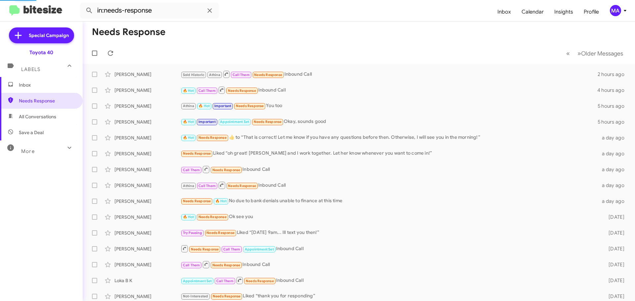
click at [38, 87] on span "Inbox" at bounding box center [47, 85] width 56 height 7
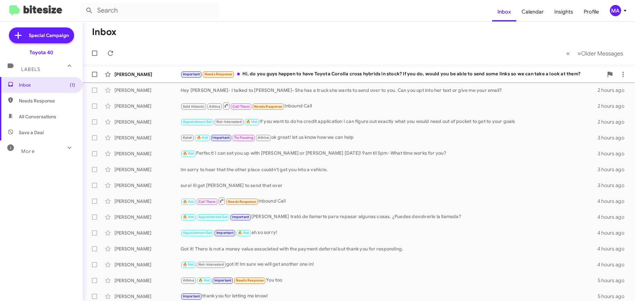
click at [322, 75] on div "Important Needs Response Hi, do you guys happen to have Toyota Corolla cross hy…" at bounding box center [392, 74] width 423 height 8
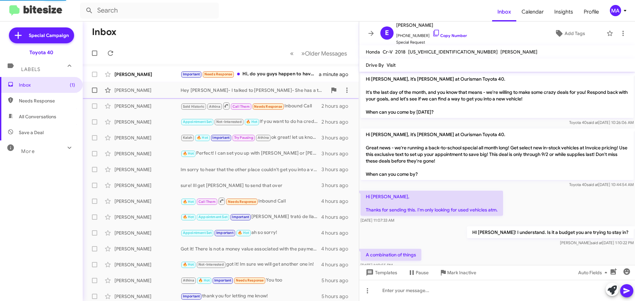
scroll to position [574, 0]
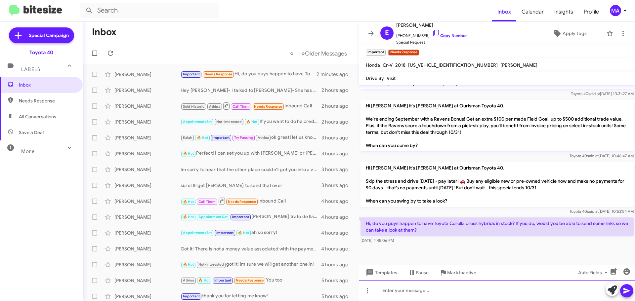
click at [402, 283] on div at bounding box center [497, 290] width 276 height 21
click at [404, 287] on div at bounding box center [497, 290] width 276 height 21
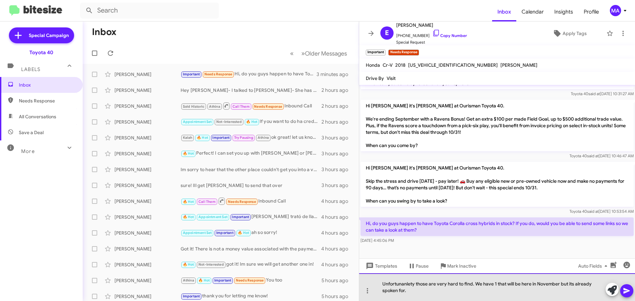
drag, startPoint x: 403, startPoint y: 286, endPoint x: 438, endPoint y: 295, distance: 36.0
click at [438, 295] on div "Unfortunanlety those are very hard to find. We have 1 that will be here in Nove…" at bounding box center [497, 288] width 276 height 28
drag, startPoint x: 414, startPoint y: 284, endPoint x: 381, endPoint y: 279, distance: 33.7
click at [381, 279] on div "Unfortunanlety those are very hard to find. We have 1 that will be here in Nove…" at bounding box center [497, 288] width 276 height 28
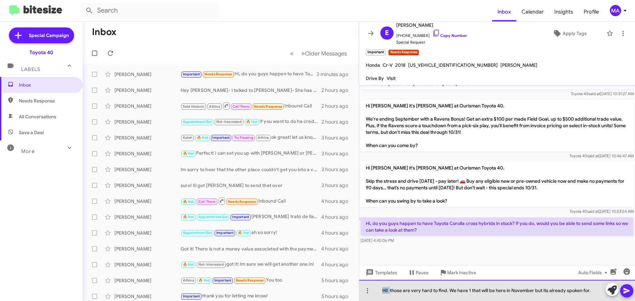
drag, startPoint x: 391, startPoint y: 291, endPoint x: 381, endPoint y: 291, distance: 9.9
click at [381, 291] on div "Hi! those are very hard to find. We have 1 that will be here in November but it…" at bounding box center [497, 290] width 276 height 21
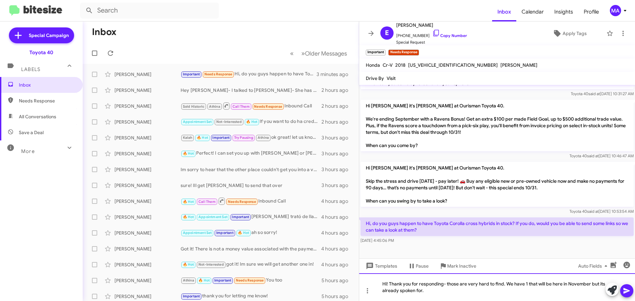
click at [434, 293] on div "Hi! Thank you for responding- those are very hard to find. We have 1 that will …" at bounding box center [497, 288] width 276 height 28
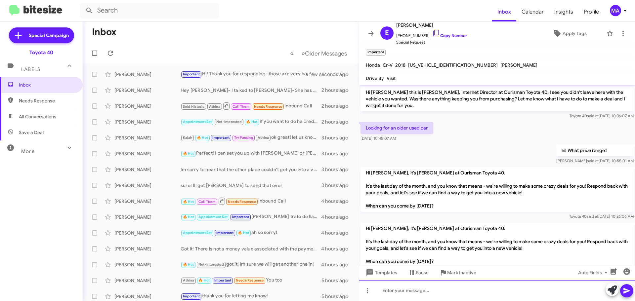
scroll to position [33, 0]
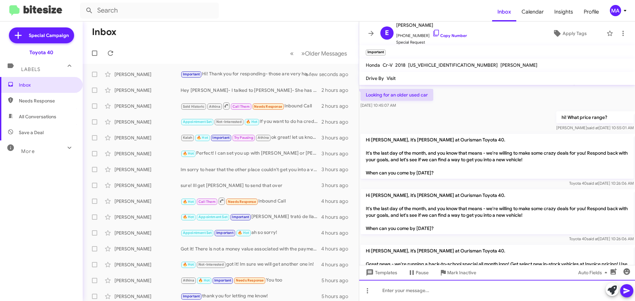
click at [397, 291] on div at bounding box center [497, 290] width 276 height 21
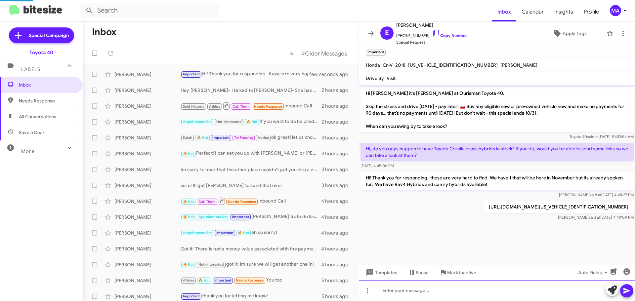
scroll to position [791, 0]
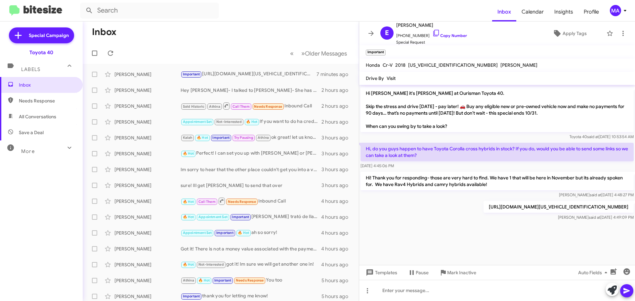
click at [47, 133] on span "Save a Deal" at bounding box center [41, 133] width 83 height 16
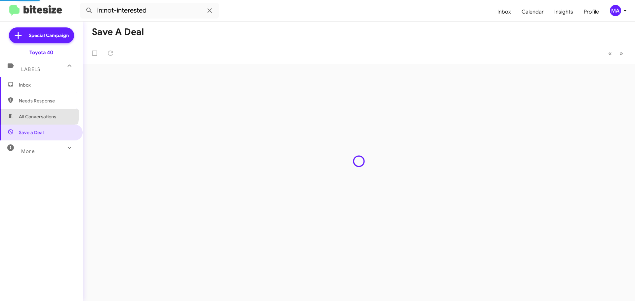
click at [39, 115] on span "All Conversations" at bounding box center [37, 116] width 37 height 7
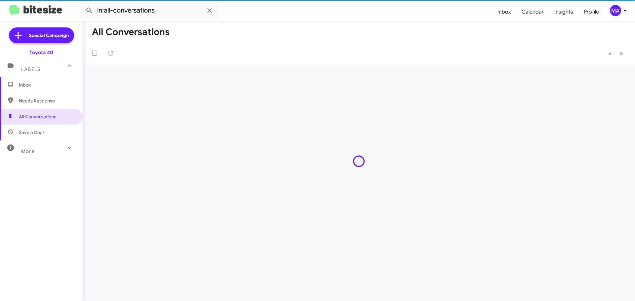
drag, startPoint x: 33, startPoint y: 102, endPoint x: 30, endPoint y: 91, distance: 11.6
click at [33, 101] on span "Needs Response" at bounding box center [47, 101] width 56 height 7
type input "in:needs-response"
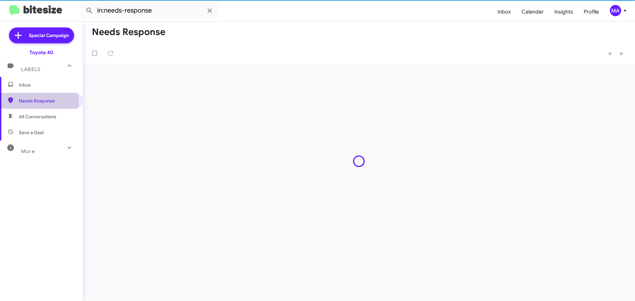
click at [28, 87] on span "Inbox" at bounding box center [47, 85] width 56 height 7
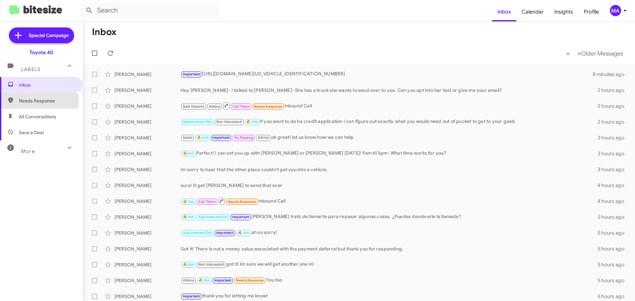
click at [32, 100] on span "Needs Response" at bounding box center [47, 101] width 56 height 7
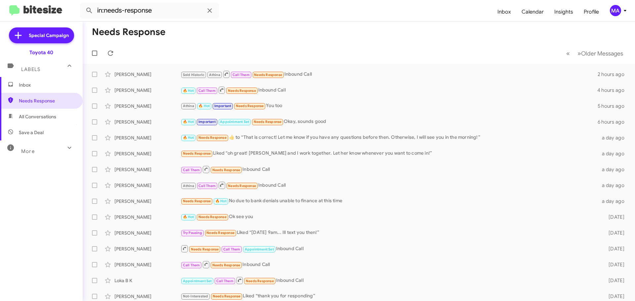
click at [35, 118] on span "All Conversations" at bounding box center [37, 116] width 37 height 7
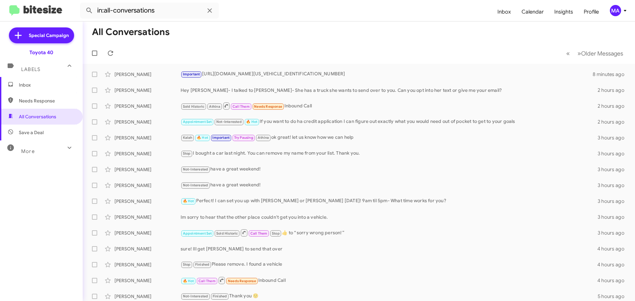
click at [41, 135] on span "Save a Deal" at bounding box center [31, 132] width 25 height 7
type input "in:not-interested"
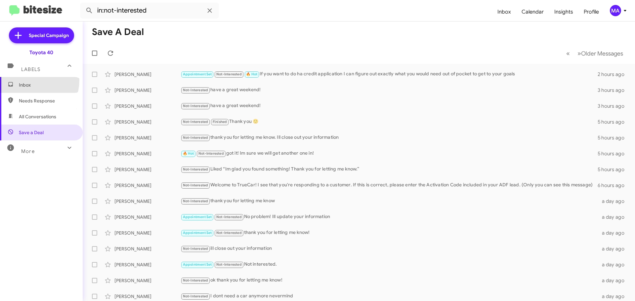
click at [26, 80] on span "Inbox" at bounding box center [41, 85] width 83 height 16
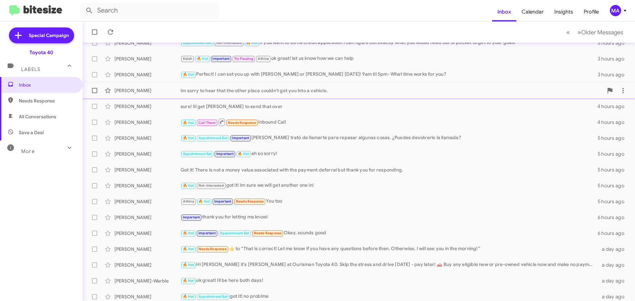
scroll to position [83, 0]
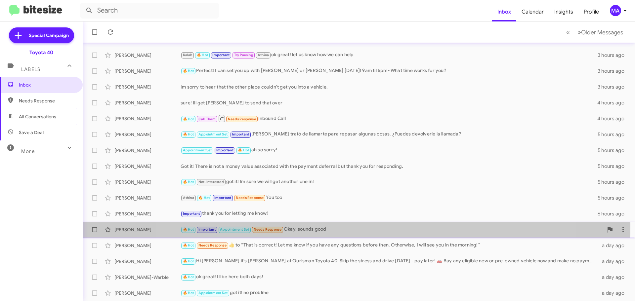
click at [351, 227] on div "🔥 Hot Important Appointment Set Needs Response Okay, sounds good" at bounding box center [392, 230] width 423 height 8
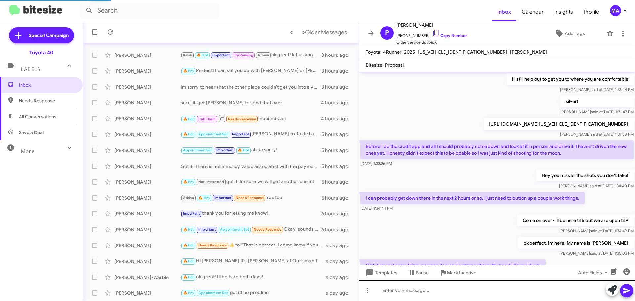
scroll to position [306, 0]
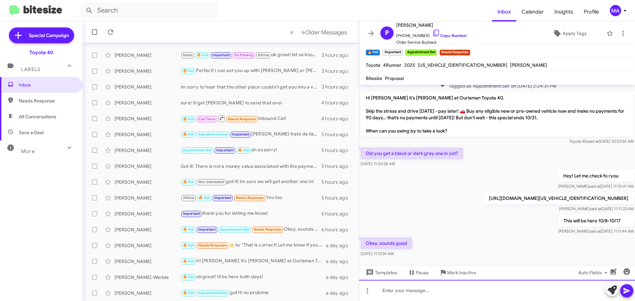
click at [392, 293] on div at bounding box center [497, 290] width 276 height 21
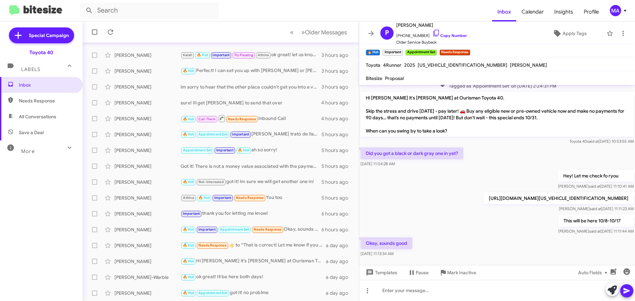
drag, startPoint x: 538, startPoint y: 213, endPoint x: 363, endPoint y: 205, distance: 174.5
click at [484, 204] on p "https://guest.dealer.toyota.com/v-spec/19077/JTEVA5BR9S5055382/detail/?k=710690…" at bounding box center [559, 198] width 150 height 12
copy p "https://guest.dealer.toyota.com/v-spec/19077/JTEVA5BR9S5055382/detail/?k=710690…"
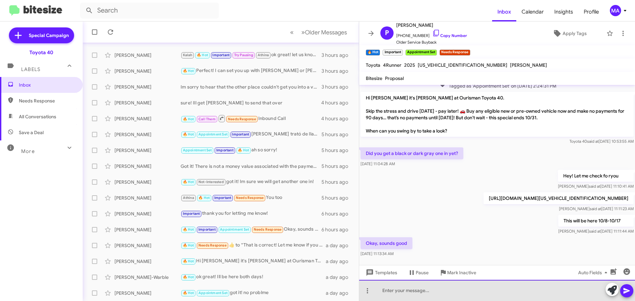
click at [418, 294] on div at bounding box center [497, 290] width 276 height 21
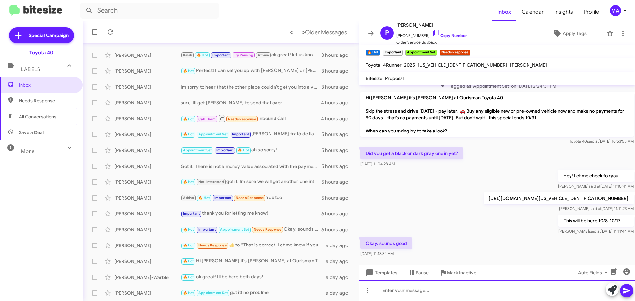
click at [385, 288] on div at bounding box center [497, 290] width 276 height 21
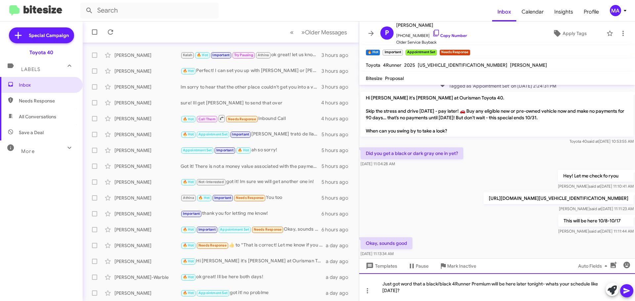
click at [410, 293] on div "Just got word that a black/black 4Runner Premium will be here later tonight- wh…" at bounding box center [497, 288] width 276 height 28
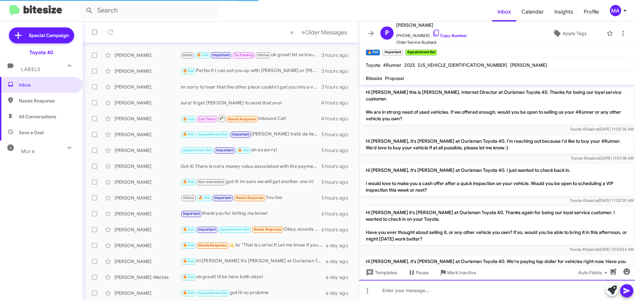
scroll to position [33, 0]
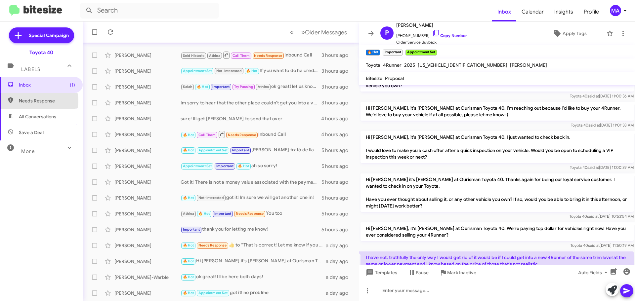
click at [32, 101] on span "Needs Response" at bounding box center [47, 101] width 56 height 7
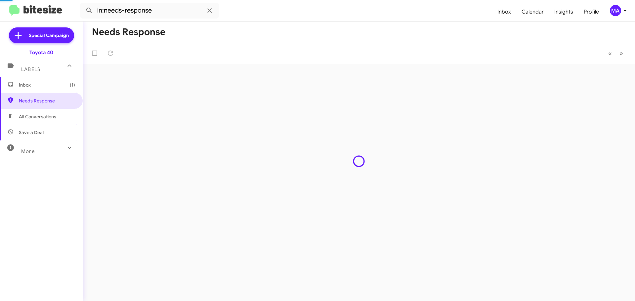
click at [35, 116] on span "All Conversations" at bounding box center [37, 116] width 37 height 7
type input "in:all-conversations"
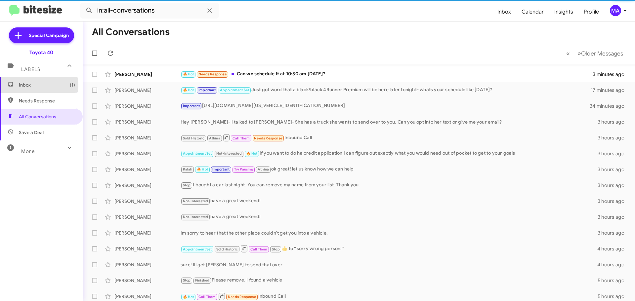
click at [32, 84] on span "Inbox (1)" at bounding box center [47, 85] width 56 height 7
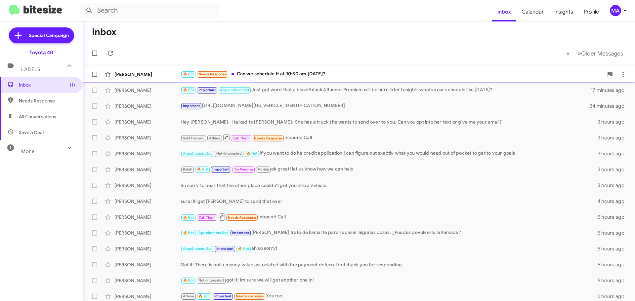
click at [320, 75] on div "🔥 Hot Needs Response Can we schedule it at 10:30 am tomorrow?" at bounding box center [392, 74] width 423 height 8
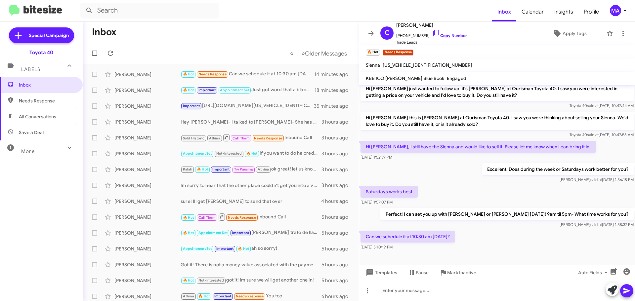
scroll to position [66, 0]
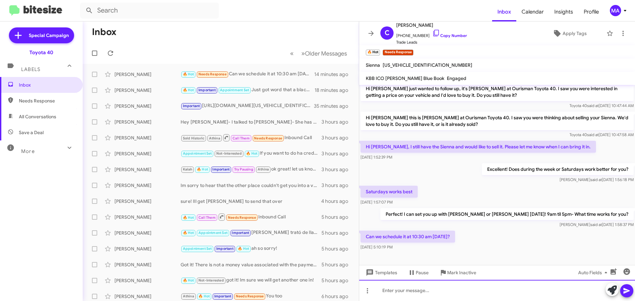
click at [411, 288] on div at bounding box center [497, 290] width 276 height 21
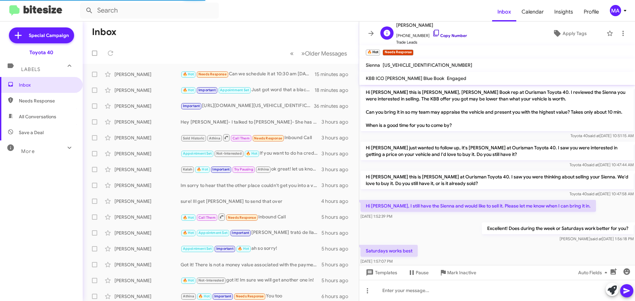
click at [432, 34] on icon at bounding box center [436, 33] width 8 height 8
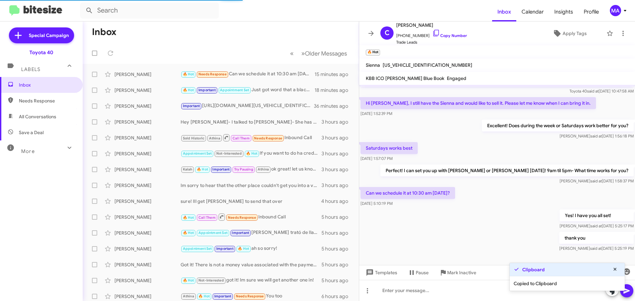
scroll to position [114, 0]
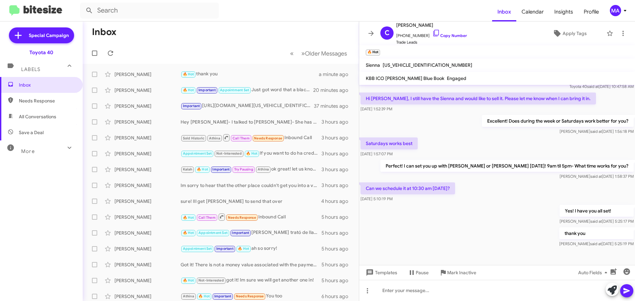
click at [25, 102] on span "Needs Response" at bounding box center [47, 101] width 56 height 7
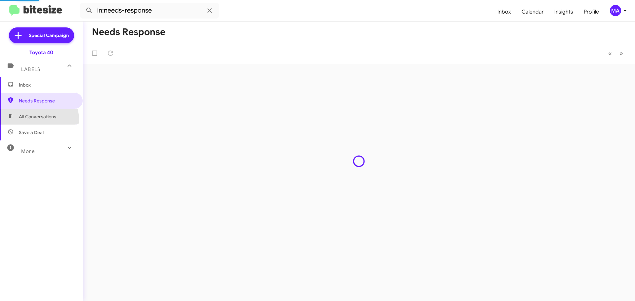
click at [32, 120] on span "All Conversations" at bounding box center [41, 117] width 83 height 16
type input "in:all-conversations"
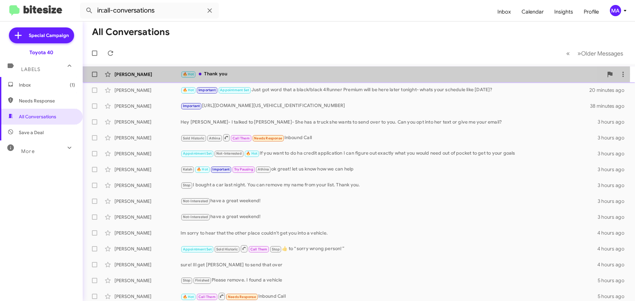
click at [235, 74] on div "🔥 Hot Thank you" at bounding box center [392, 74] width 423 height 8
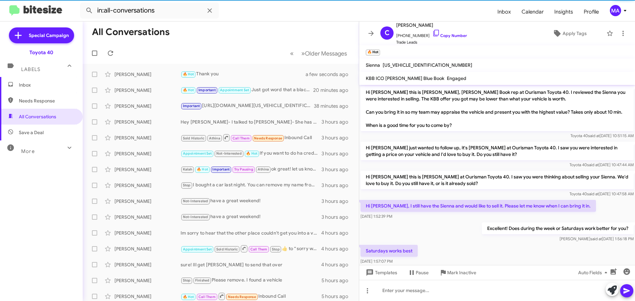
scroll to position [125, 0]
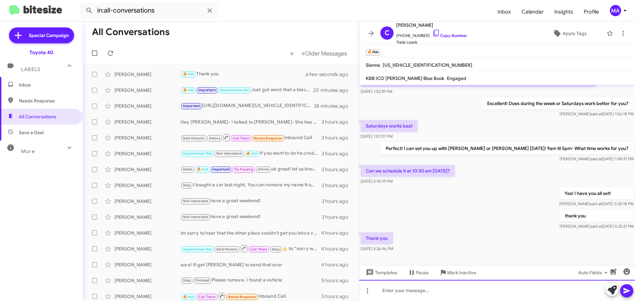
click at [420, 293] on div at bounding box center [497, 290] width 276 height 21
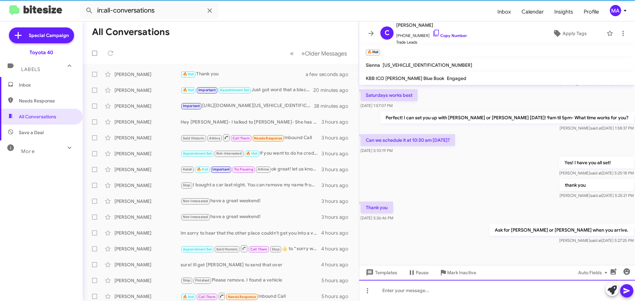
scroll to position [162, 0]
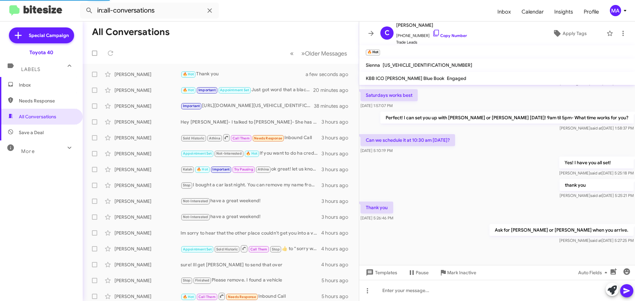
click at [37, 87] on span "Inbox" at bounding box center [47, 85] width 56 height 7
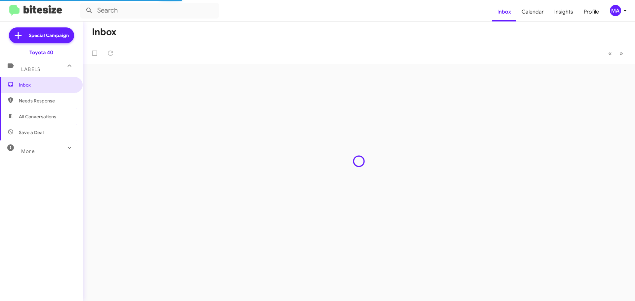
click at [41, 102] on span "Needs Response" at bounding box center [47, 101] width 56 height 7
type input "in:needs-response"
